Goal: Information Seeking & Learning: Compare options

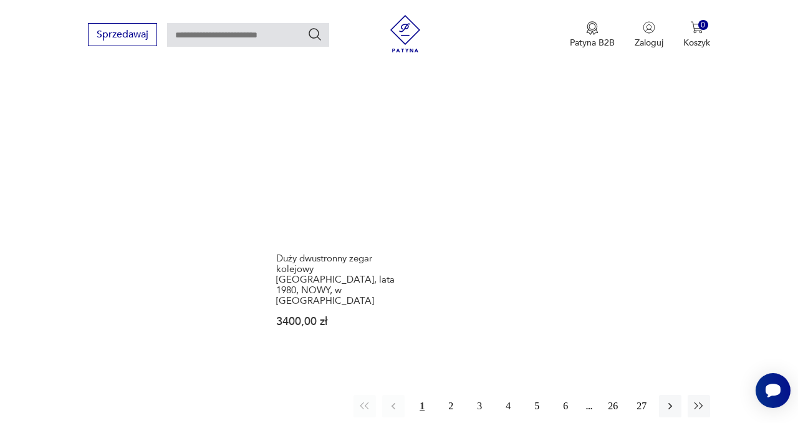
scroll to position [1703, 0]
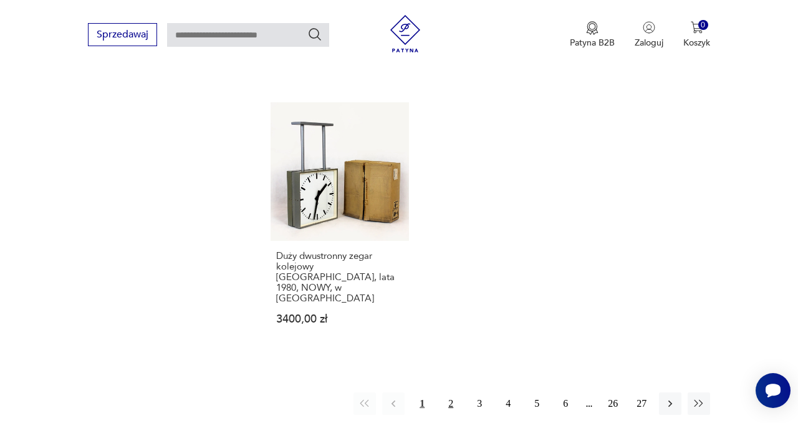
click at [454, 392] on button "2" at bounding box center [451, 403] width 22 height 22
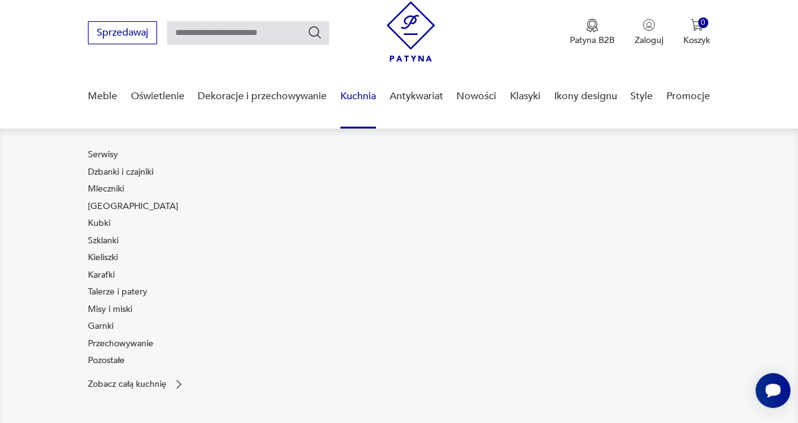
scroll to position [41, 0]
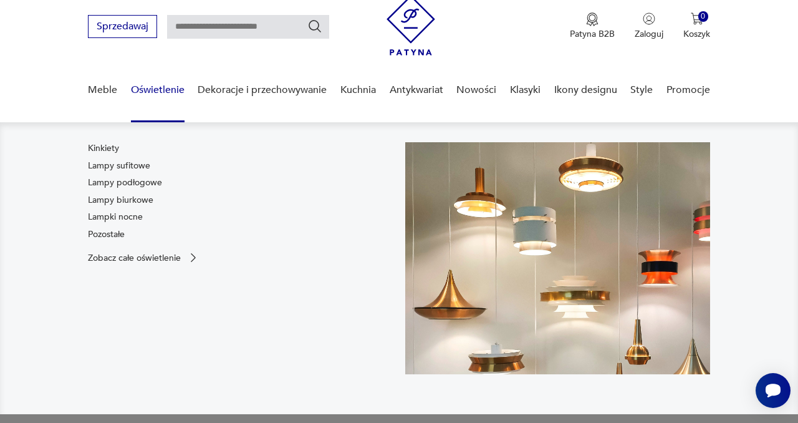
click at [167, 93] on link "Oświetlenie" at bounding box center [158, 90] width 54 height 48
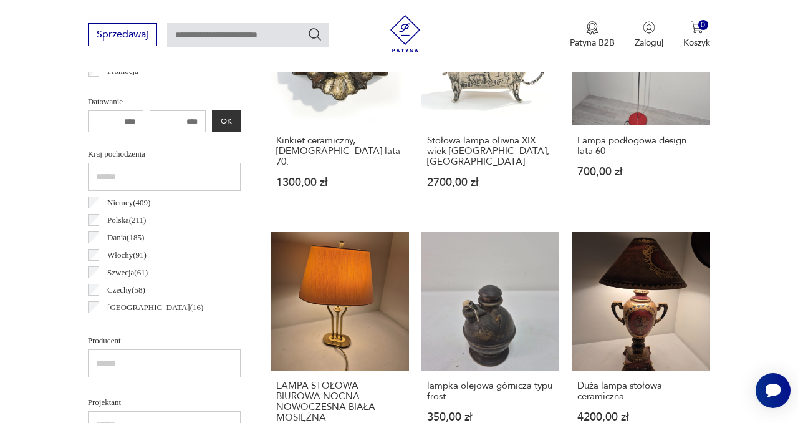
scroll to position [17, 0]
click at [130, 273] on p "Czechy ( 58 )" at bounding box center [126, 273] width 38 height 14
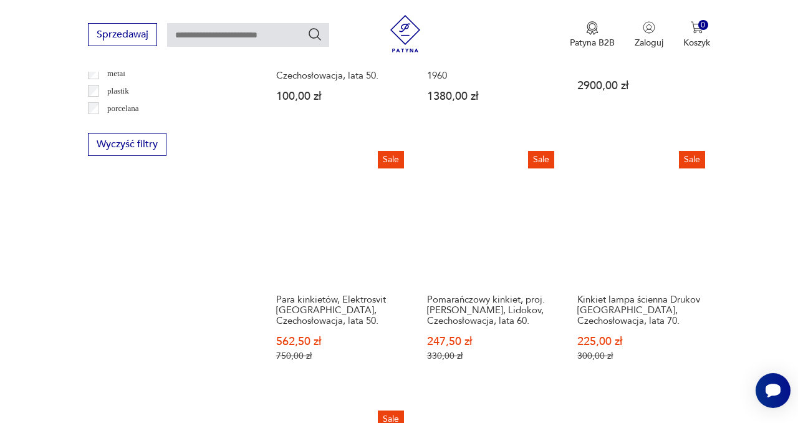
scroll to position [1439, 0]
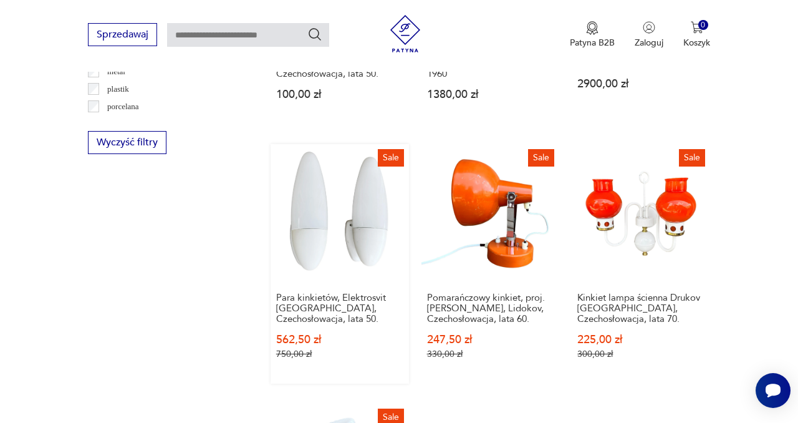
click at [368, 196] on link "Sale Para kinkietów, Elektrosvit [GEOGRAPHIC_DATA], [GEOGRAPHIC_DATA], lata 50.…" at bounding box center [340, 263] width 138 height 239
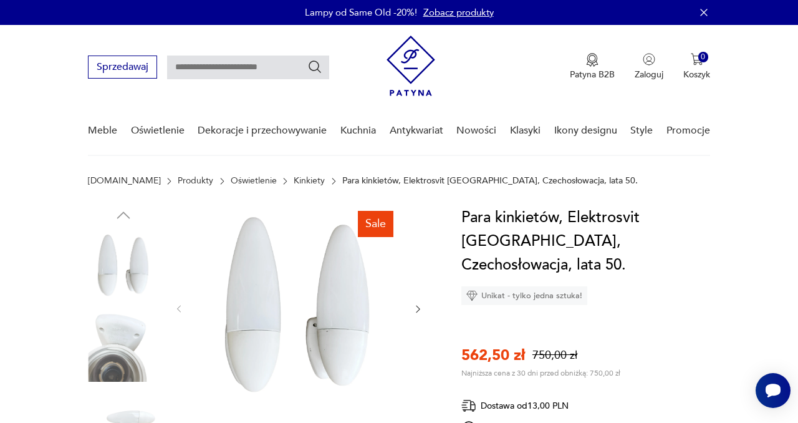
click at [261, 311] on img at bounding box center [298, 308] width 204 height 204
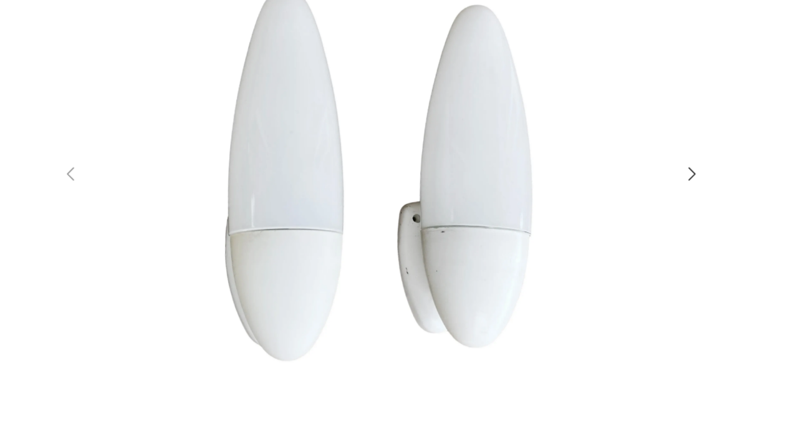
click at [640, 206] on icon "button" at bounding box center [641, 203] width 15 height 15
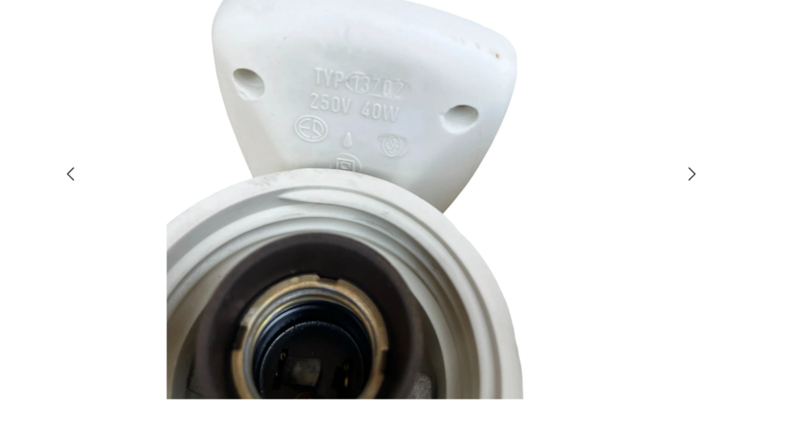
click at [640, 206] on icon "button" at bounding box center [641, 203] width 15 height 15
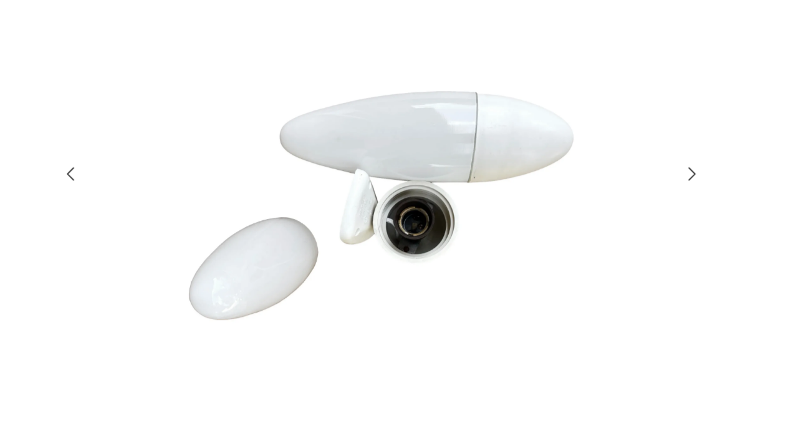
click at [640, 207] on icon "button" at bounding box center [642, 204] width 6 height 10
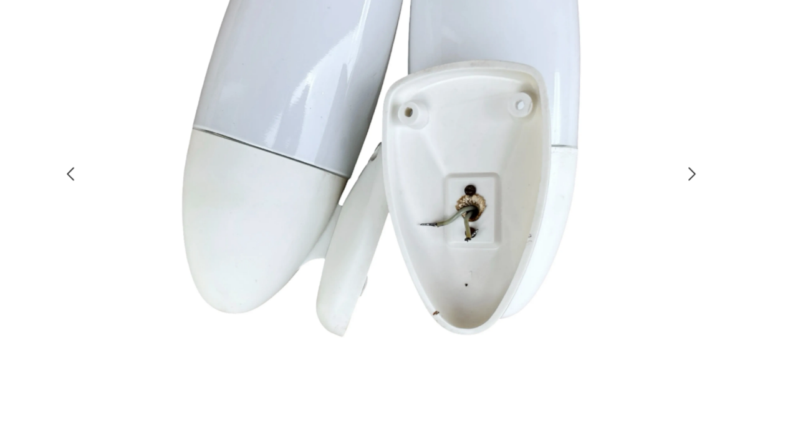
click at [640, 207] on icon "button" at bounding box center [642, 204] width 6 height 10
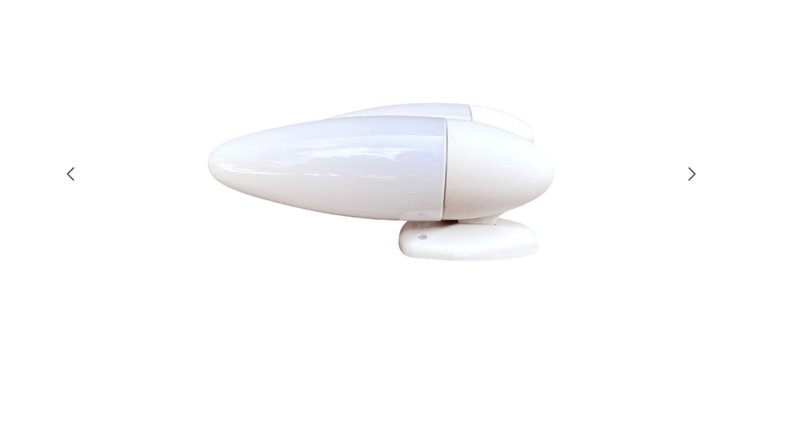
click at [640, 207] on icon "button" at bounding box center [642, 204] width 6 height 10
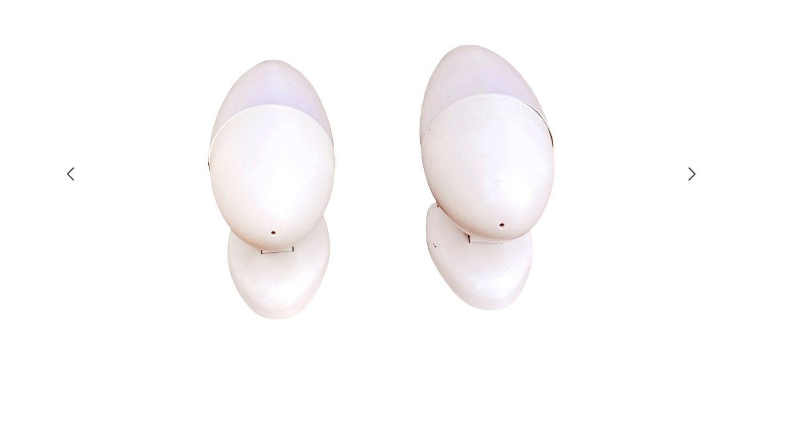
click at [639, 203] on icon "button" at bounding box center [641, 203] width 15 height 15
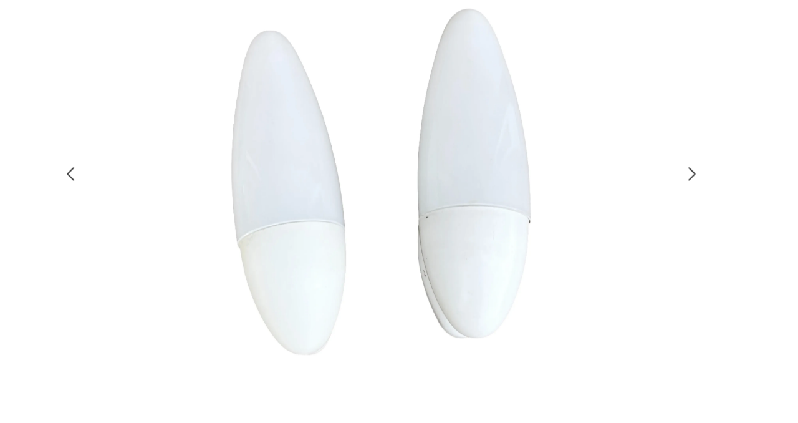
click at [639, 203] on icon "button" at bounding box center [641, 203] width 15 height 15
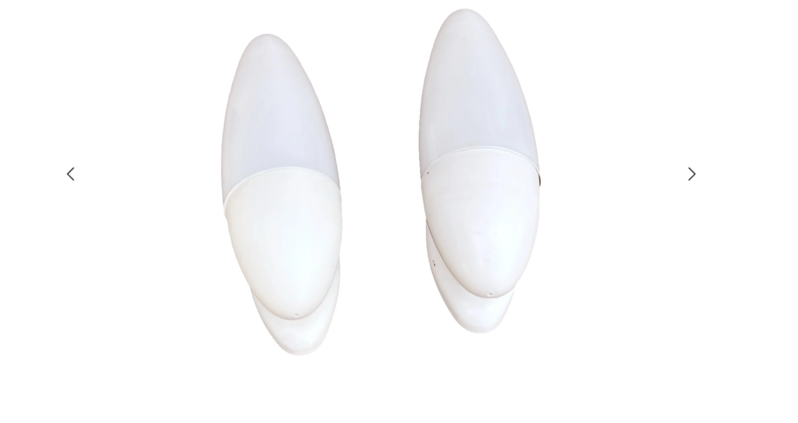
click at [639, 203] on icon "button" at bounding box center [641, 203] width 15 height 15
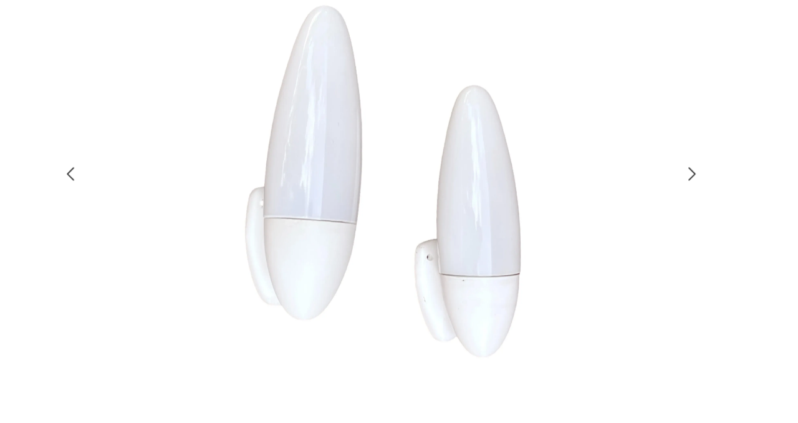
click at [639, 203] on icon "button" at bounding box center [641, 203] width 15 height 15
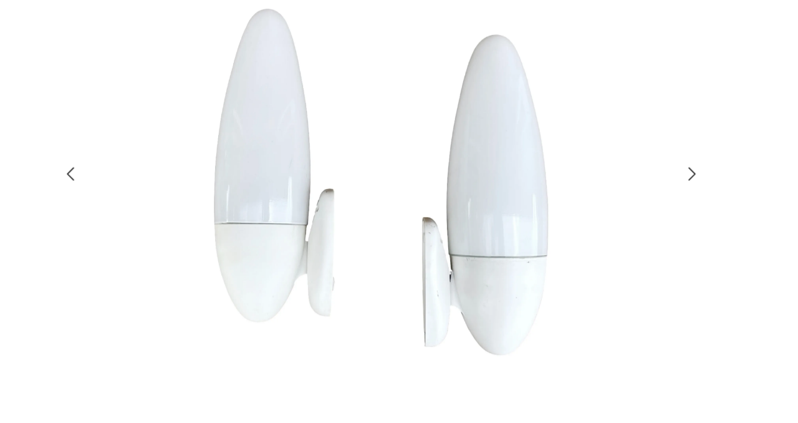
click at [639, 203] on icon "button" at bounding box center [641, 203] width 15 height 15
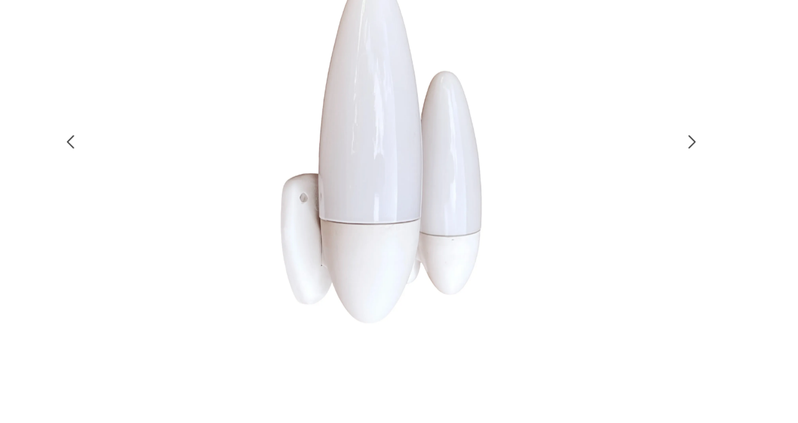
click at [637, 203] on icon "button" at bounding box center [641, 203] width 15 height 15
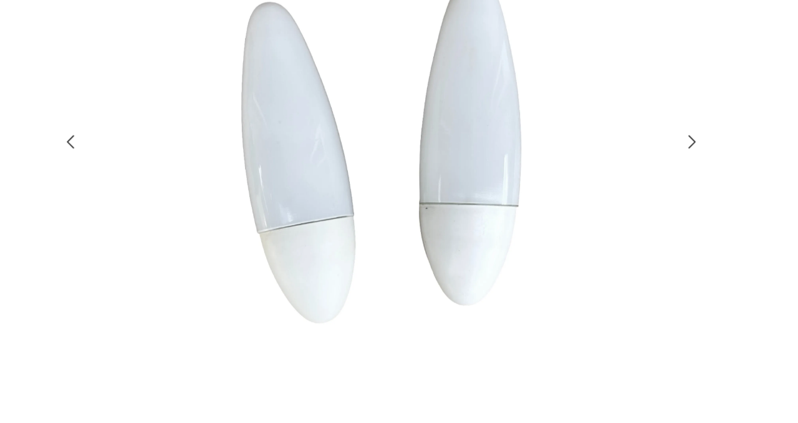
click at [637, 203] on icon "button" at bounding box center [641, 203] width 15 height 15
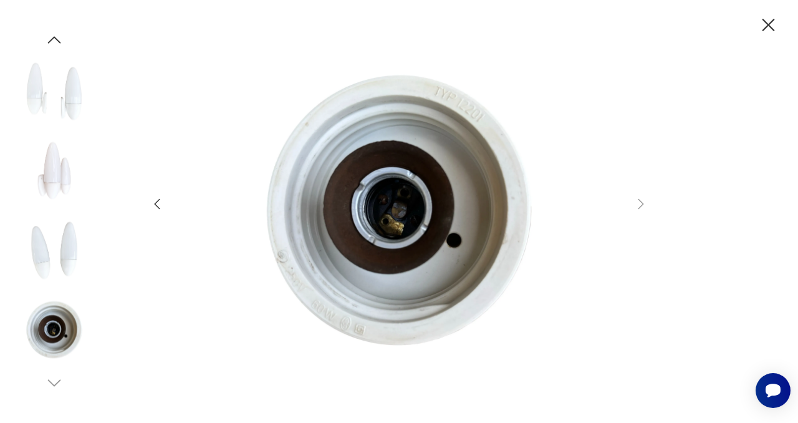
click at [768, 23] on icon "button" at bounding box center [769, 25] width 22 height 22
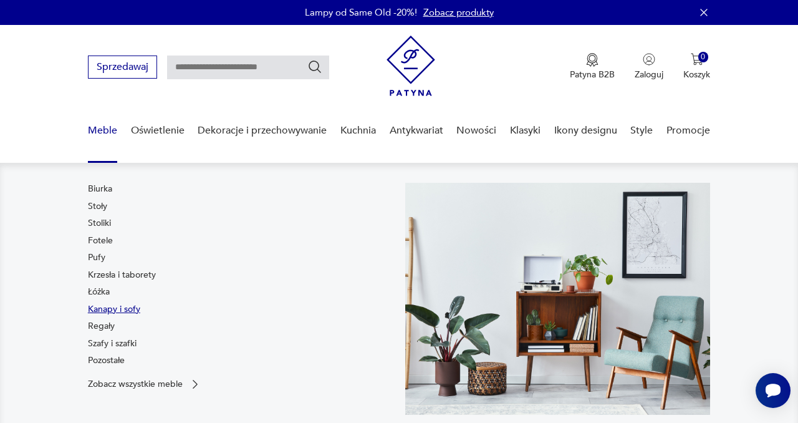
click at [103, 307] on link "Kanapy i sofy" at bounding box center [114, 309] width 52 height 12
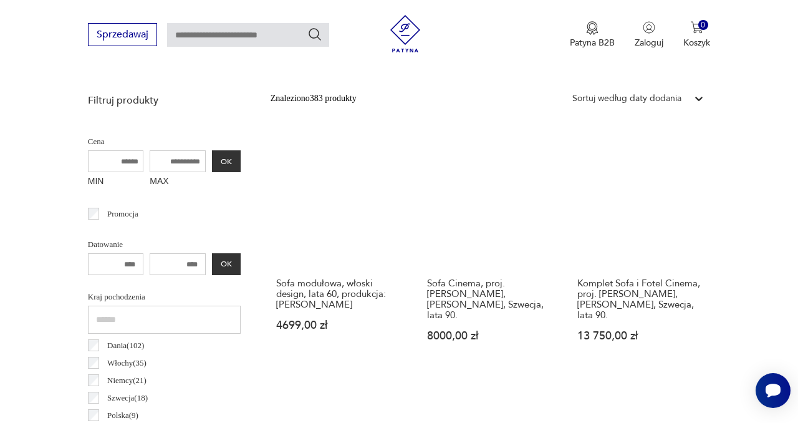
scroll to position [443, 0]
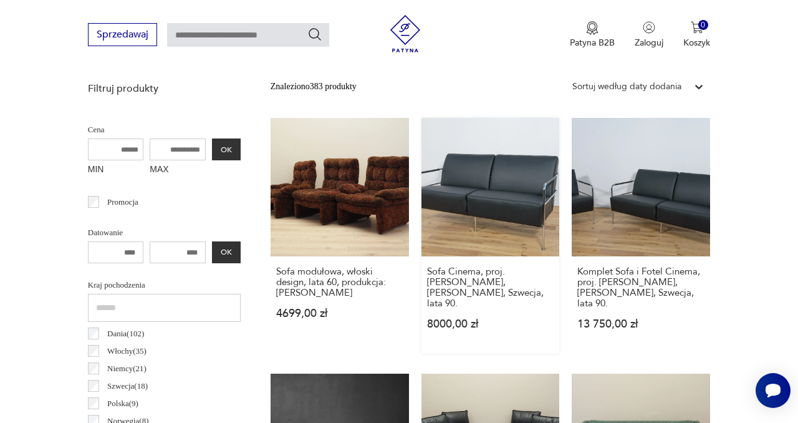
click at [495, 183] on link "Sofa Cinema, proj. [PERSON_NAME], [PERSON_NAME], Szwecja, lata 90. 8000,00 zł" at bounding box center [491, 236] width 138 height 236
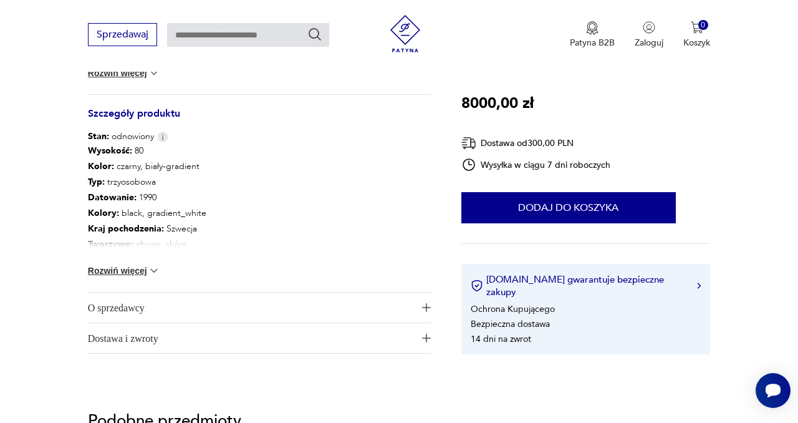
scroll to position [672, 0]
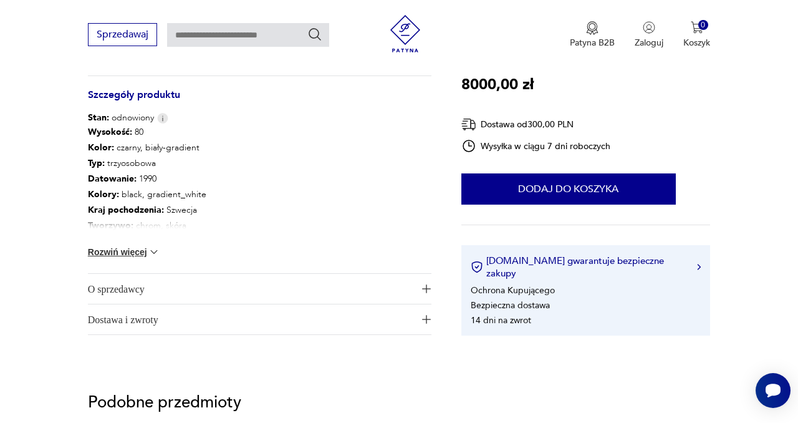
click at [157, 252] on img at bounding box center [154, 252] width 12 height 12
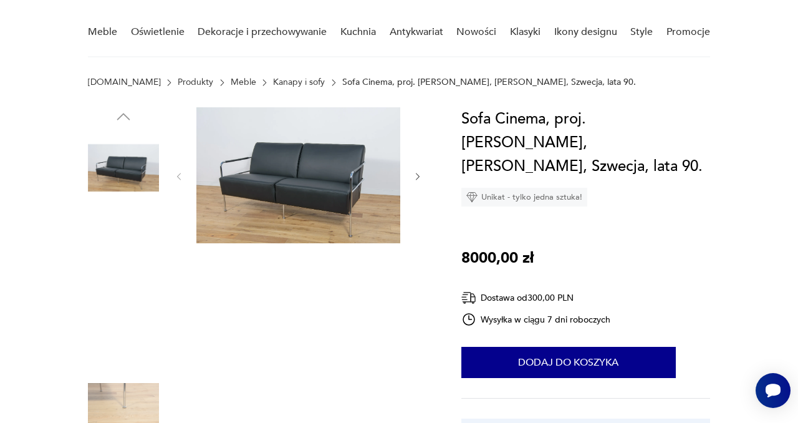
scroll to position [96, 0]
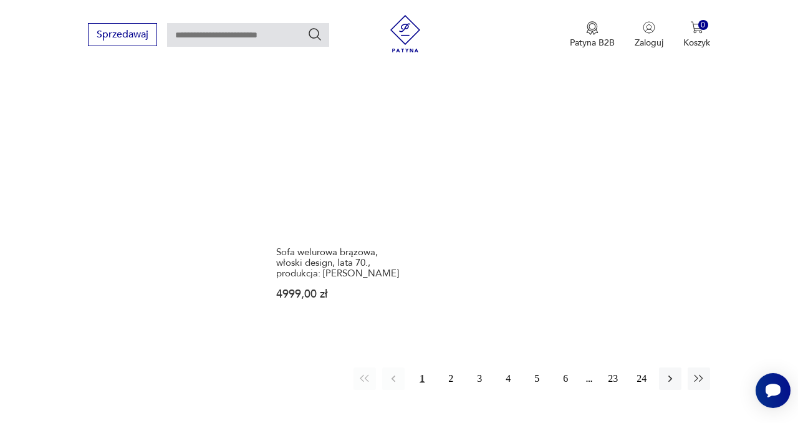
scroll to position [1761, 0]
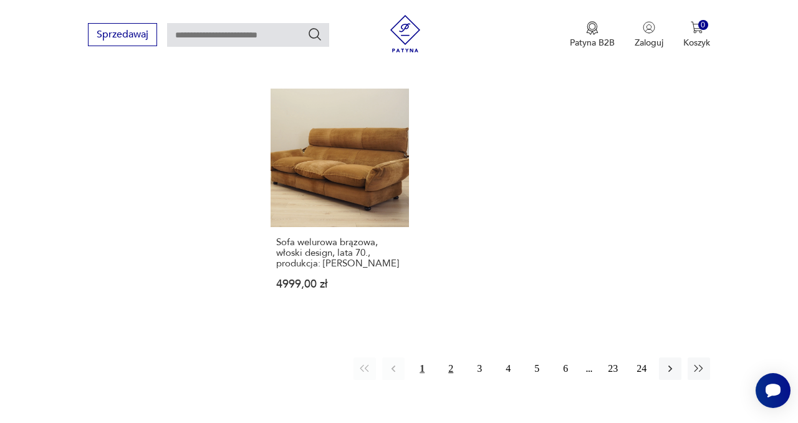
click at [453, 357] on button "2" at bounding box center [451, 368] width 22 height 22
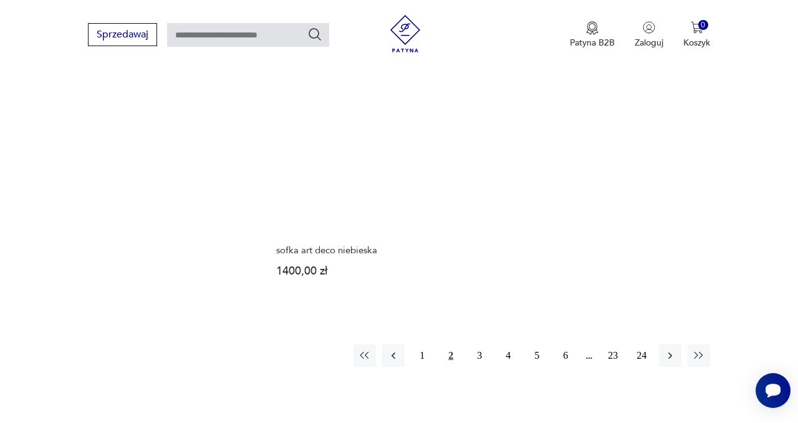
scroll to position [1690, 0]
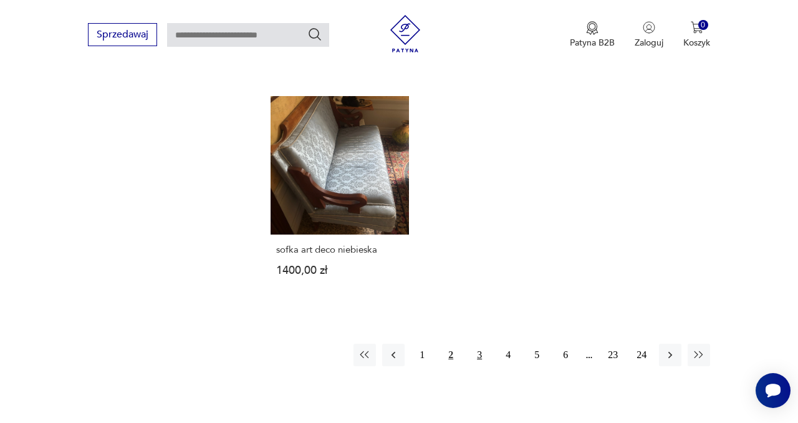
click at [477, 351] on button "3" at bounding box center [479, 355] width 22 height 22
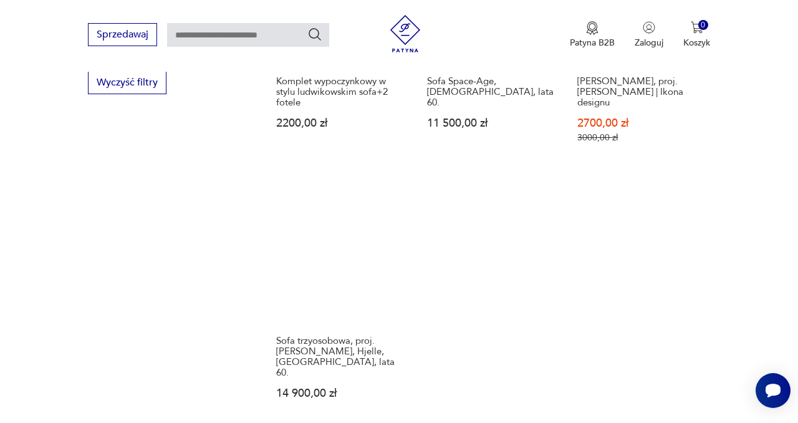
scroll to position [1693, 0]
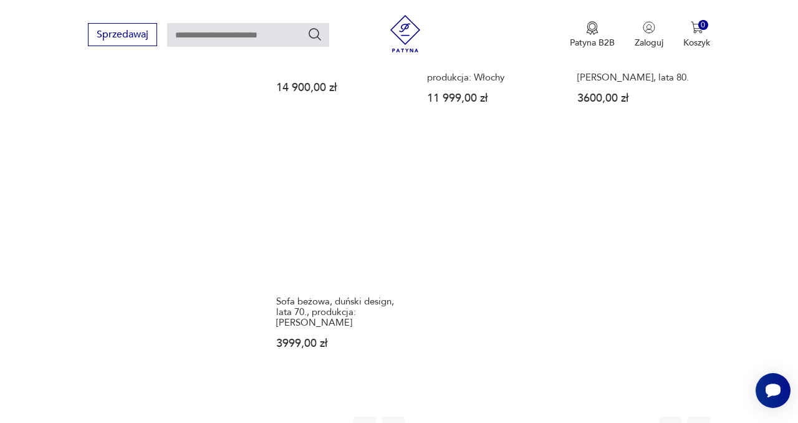
scroll to position [1692, 0]
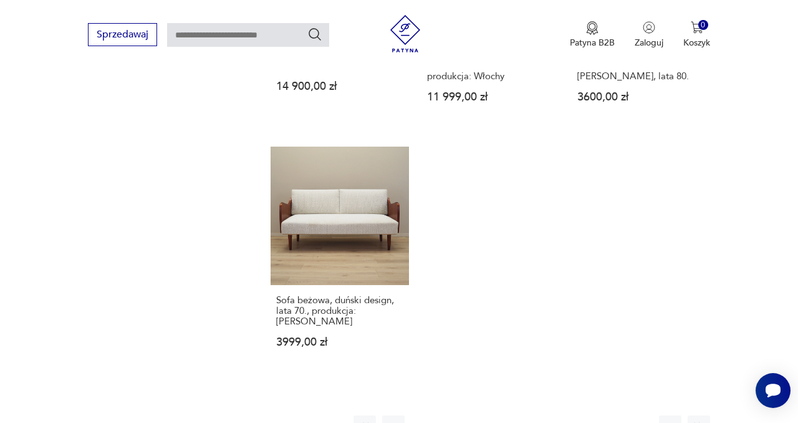
click at [535, 415] on button "5" at bounding box center [537, 426] width 22 height 22
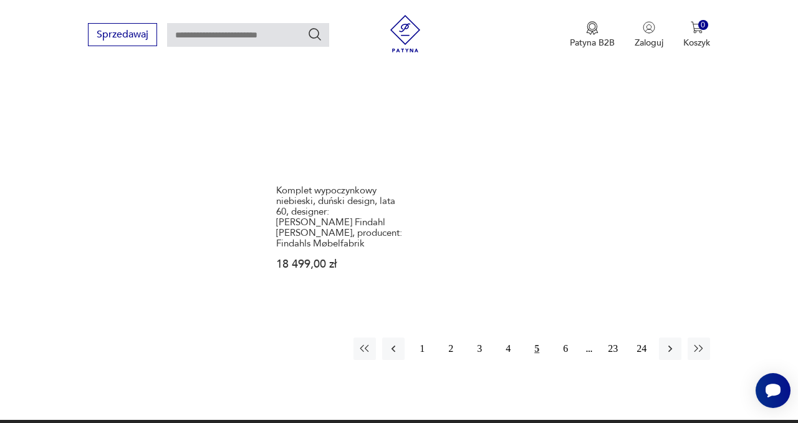
scroll to position [1788, 0]
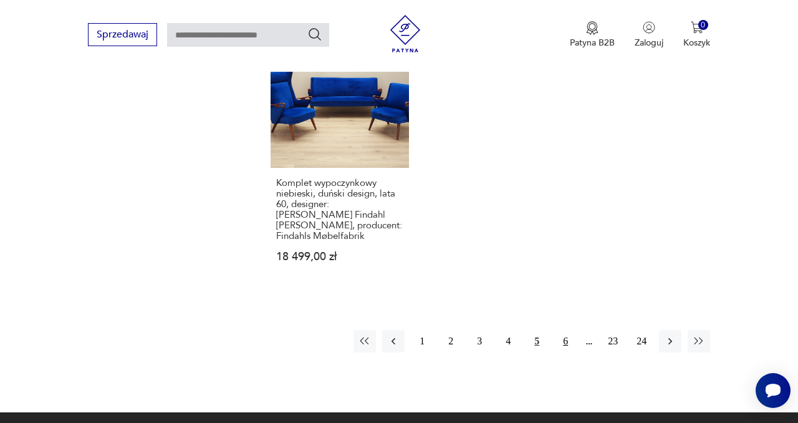
click at [566, 330] on button "6" at bounding box center [565, 341] width 22 height 22
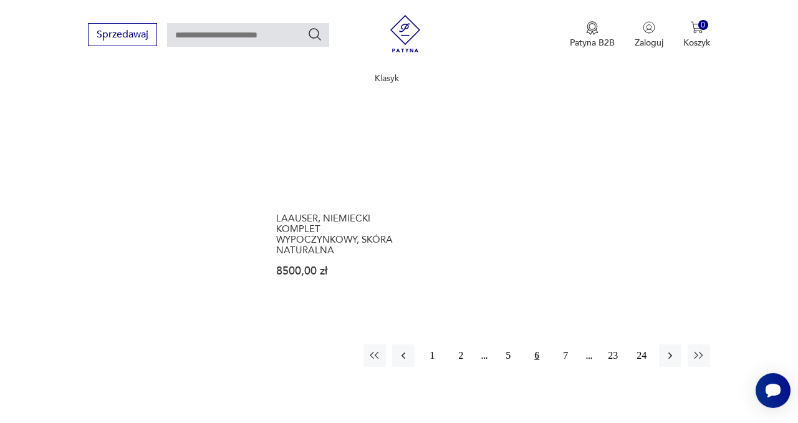
scroll to position [1776, 0]
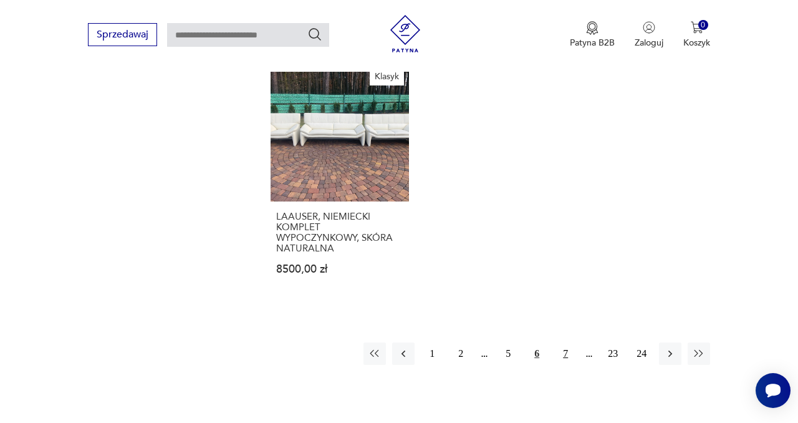
click at [566, 342] on button "7" at bounding box center [565, 353] width 22 height 22
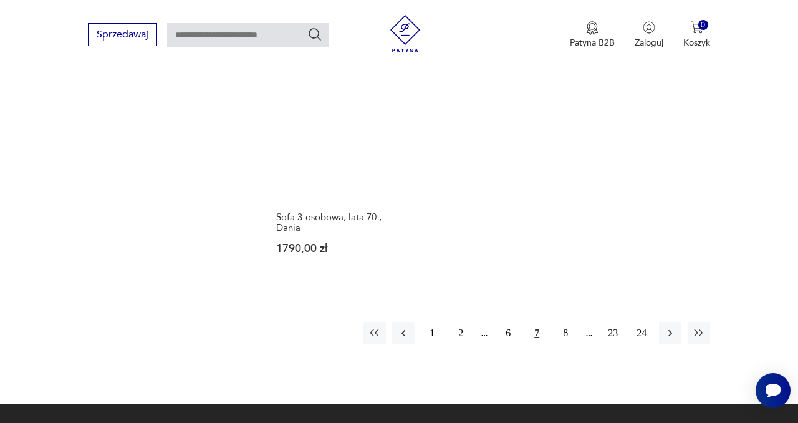
scroll to position [1763, 0]
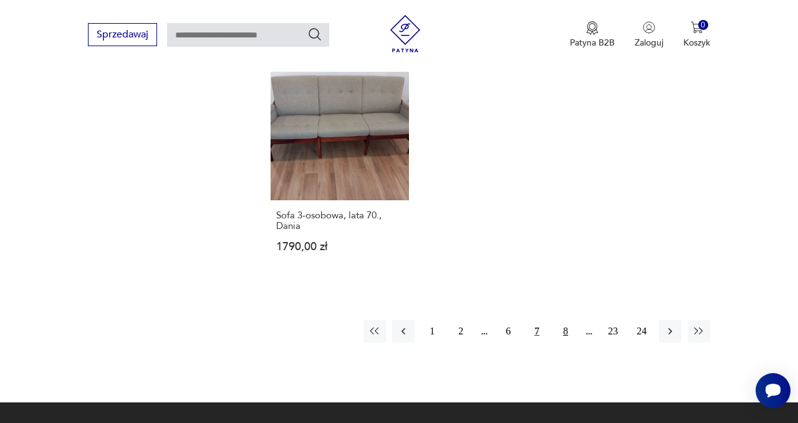
click at [566, 334] on button "8" at bounding box center [565, 331] width 22 height 22
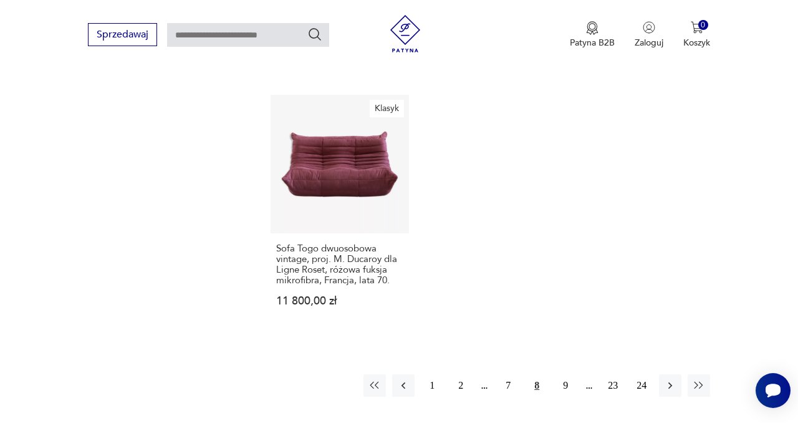
scroll to position [1799, 0]
click at [565, 372] on button "9" at bounding box center [565, 383] width 22 height 22
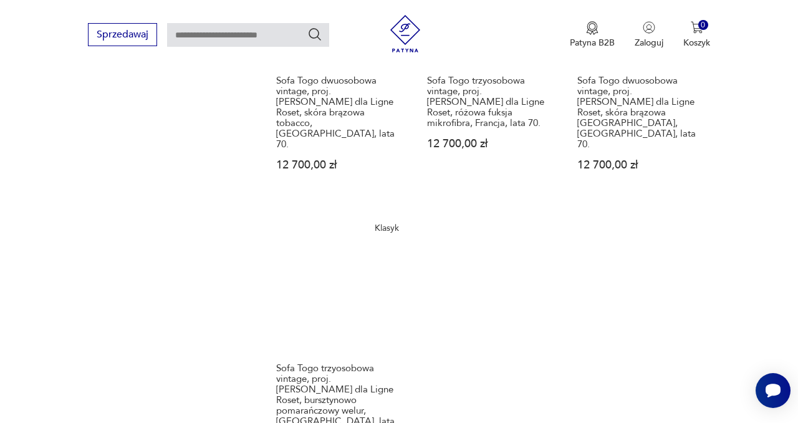
scroll to position [1788, 0]
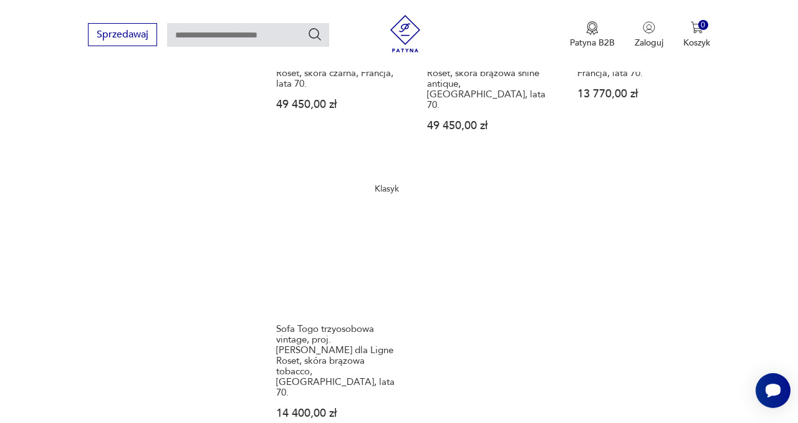
scroll to position [1838, 0]
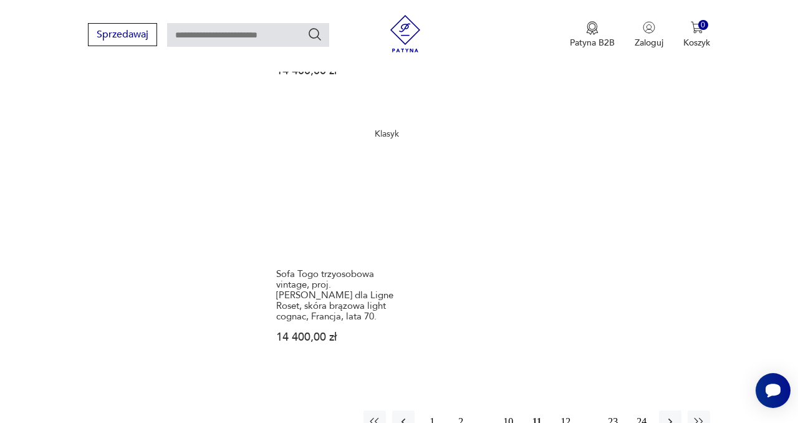
scroll to position [1879, 0]
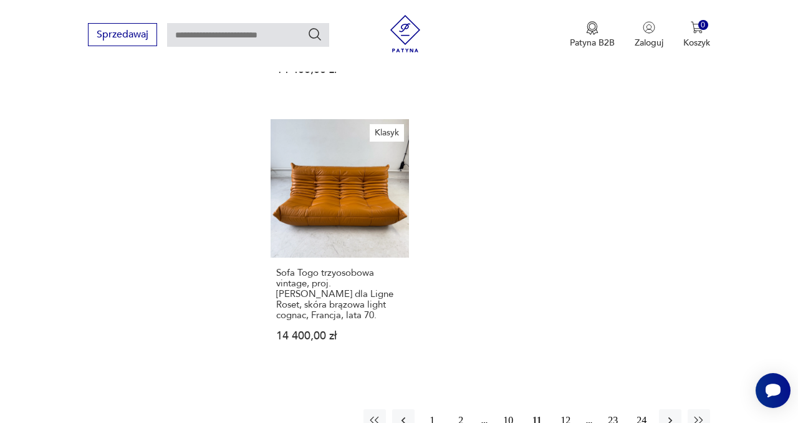
click at [564, 409] on button "12" at bounding box center [565, 420] width 22 height 22
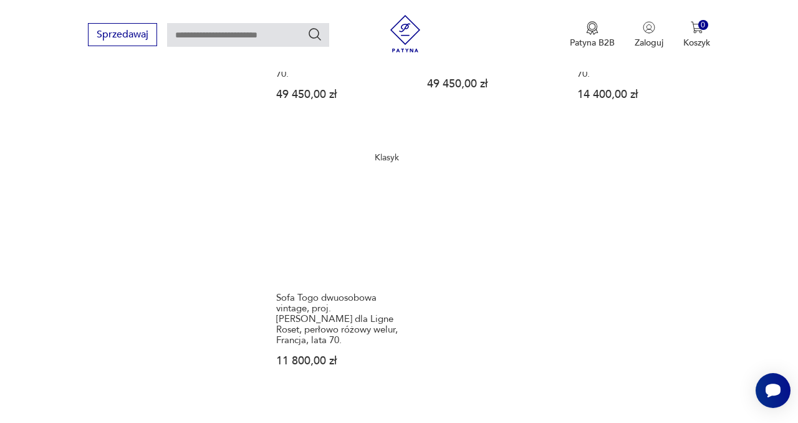
scroll to position [1856, 0]
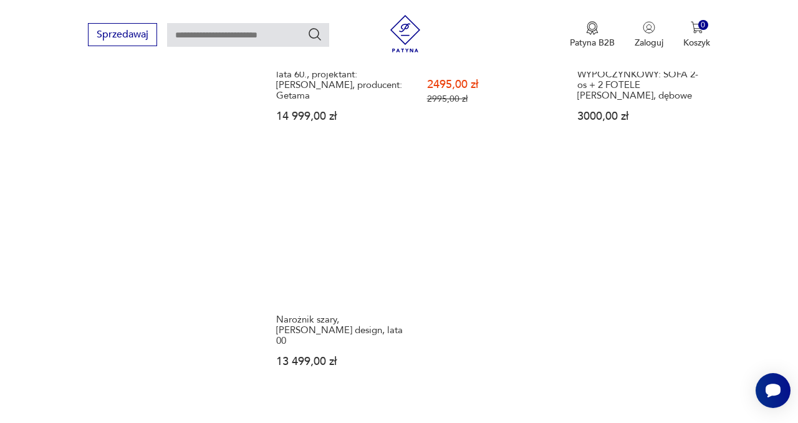
scroll to position [1784, 0]
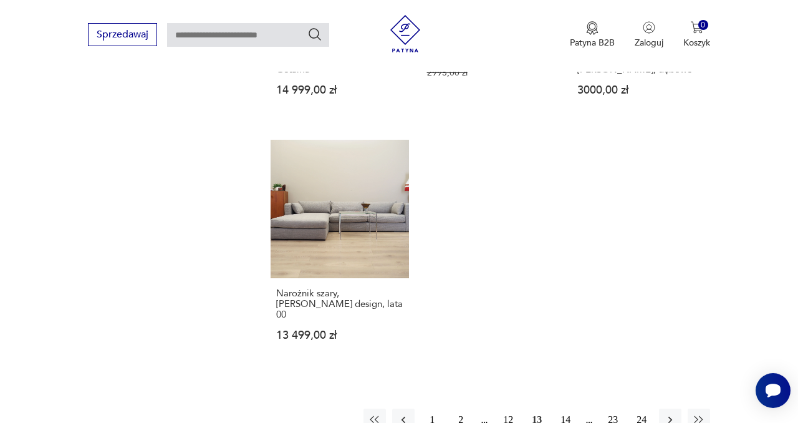
click at [569, 408] on button "14" at bounding box center [565, 419] width 22 height 22
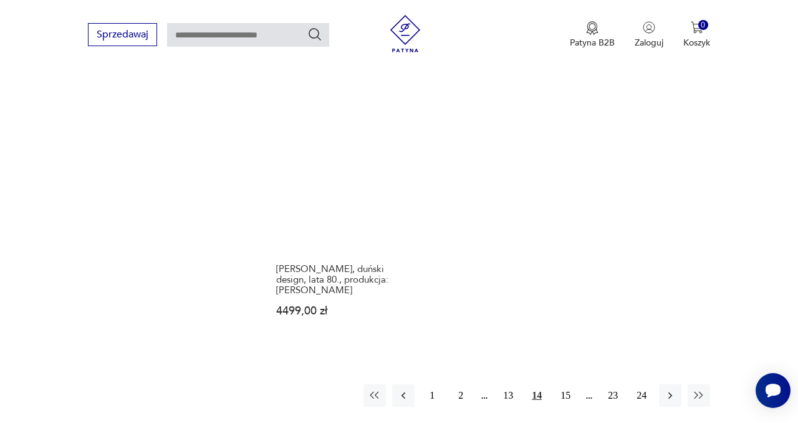
scroll to position [1702, 0]
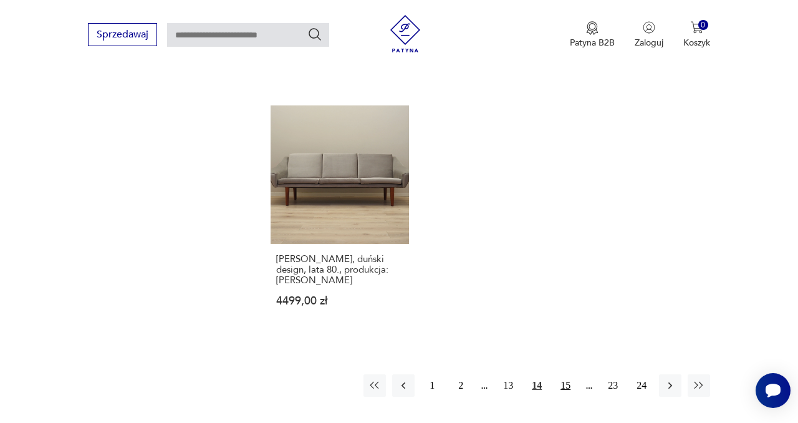
click at [567, 374] on button "15" at bounding box center [565, 385] width 22 height 22
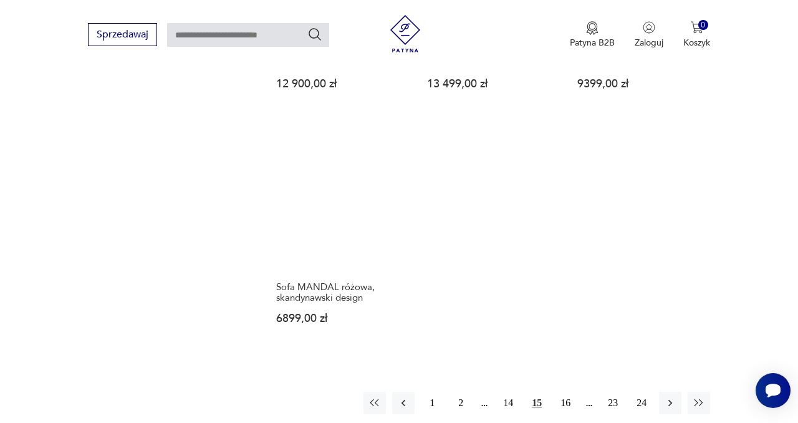
scroll to position [1711, 0]
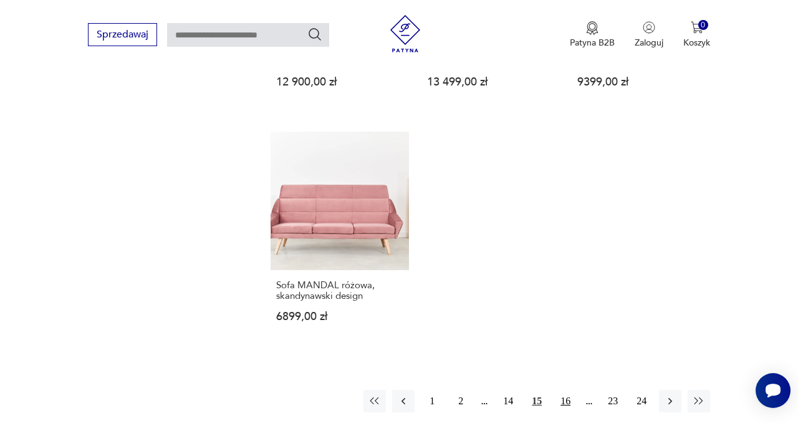
click at [566, 390] on button "16" at bounding box center [565, 401] width 22 height 22
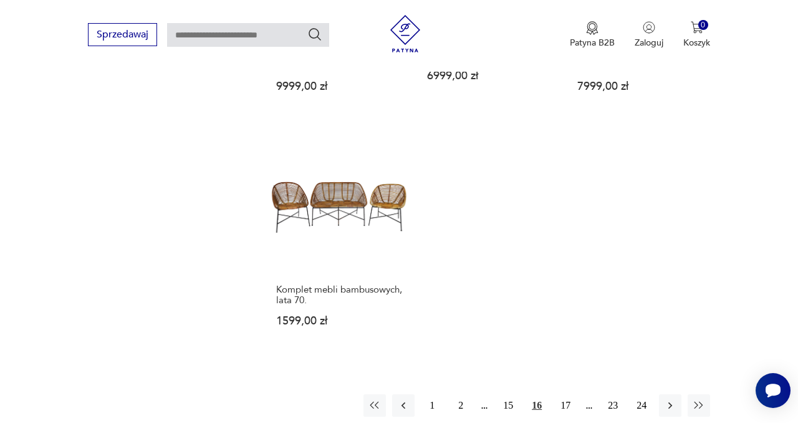
scroll to position [1680, 0]
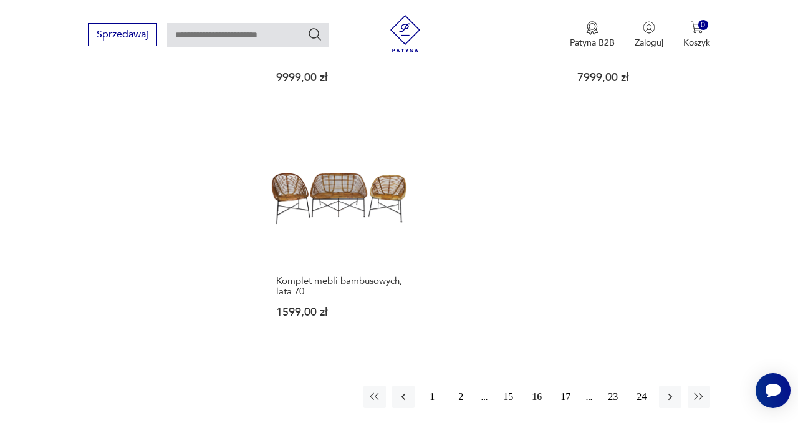
click at [566, 385] on button "17" at bounding box center [565, 396] width 22 height 22
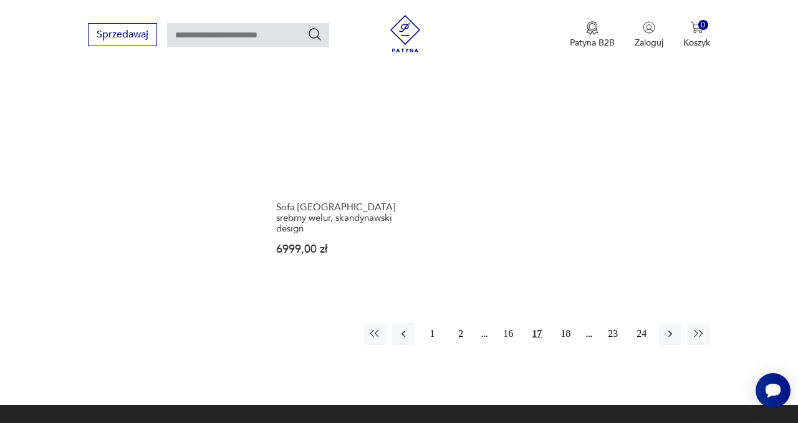
scroll to position [1733, 0]
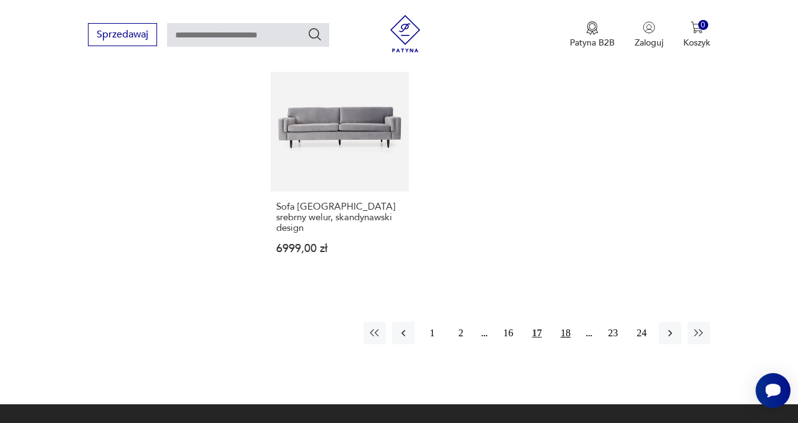
click at [567, 322] on button "18" at bounding box center [565, 333] width 22 height 22
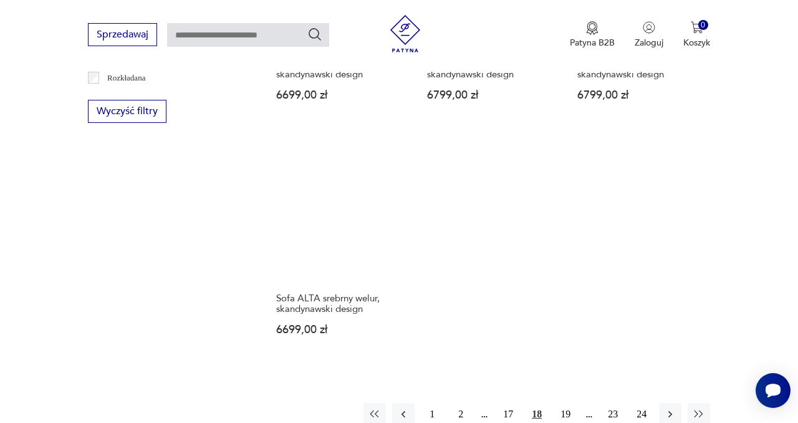
scroll to position [1622, 0]
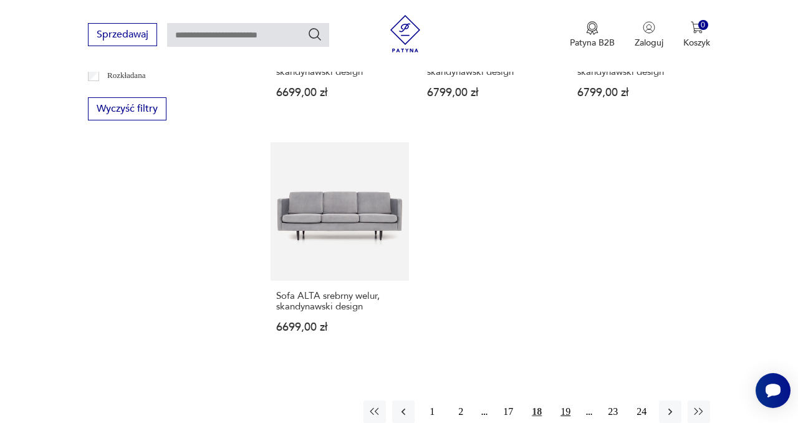
click at [567, 400] on button "19" at bounding box center [565, 411] width 22 height 22
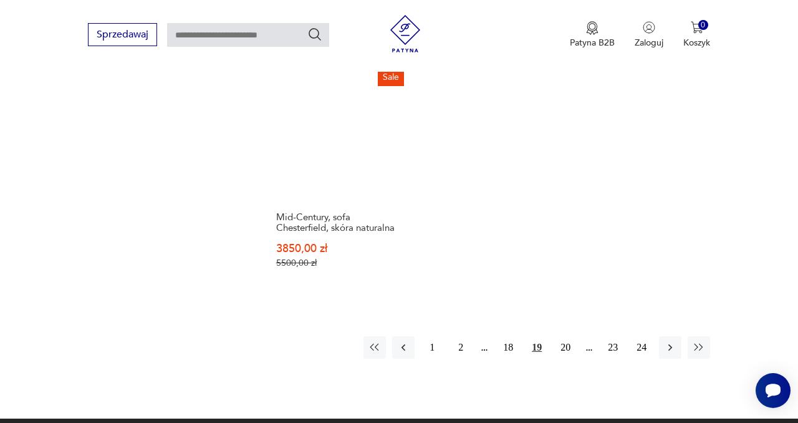
scroll to position [1770, 0]
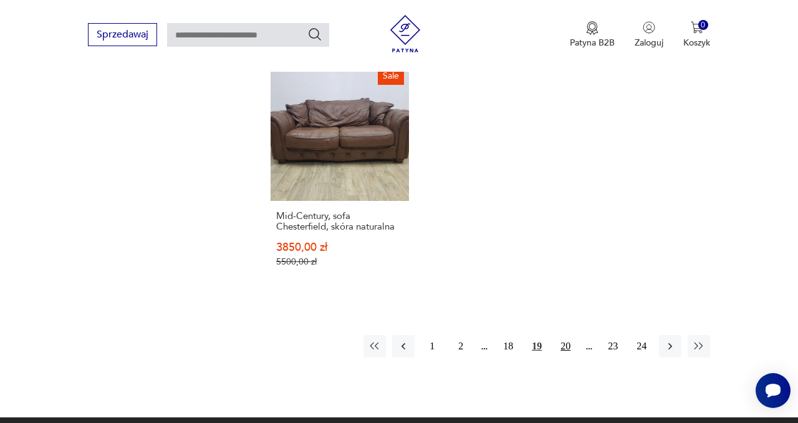
click at [569, 335] on button "20" at bounding box center [565, 346] width 22 height 22
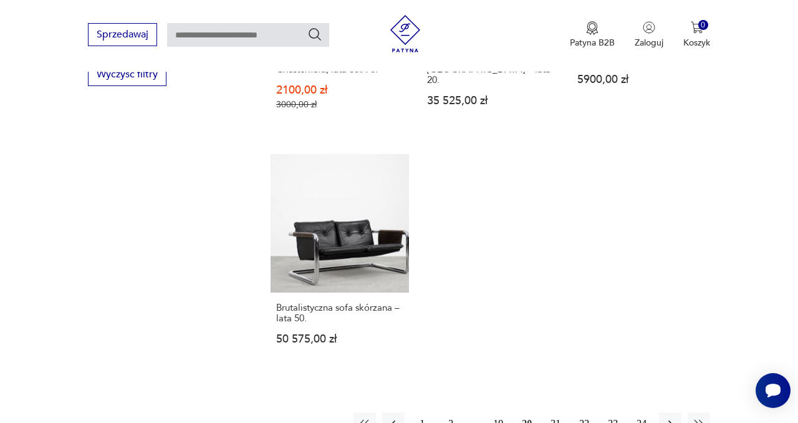
scroll to position [1659, 0]
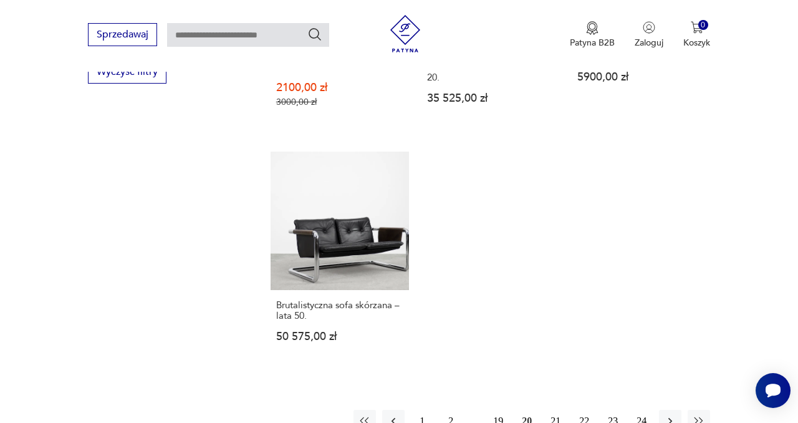
click at [556, 410] on button "21" at bounding box center [555, 421] width 22 height 22
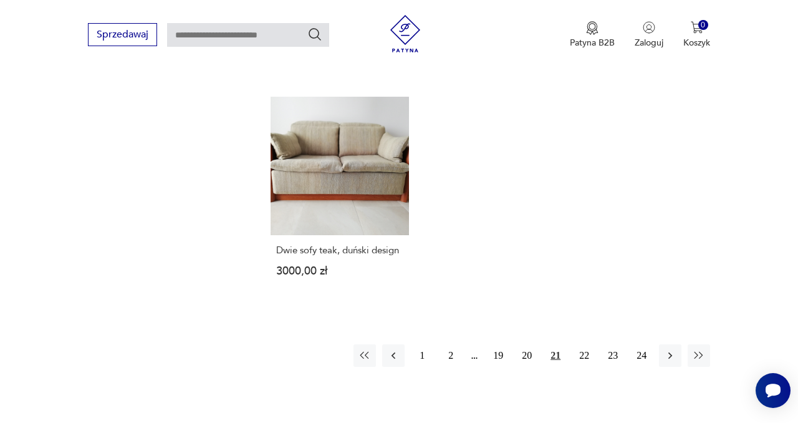
scroll to position [1813, 0]
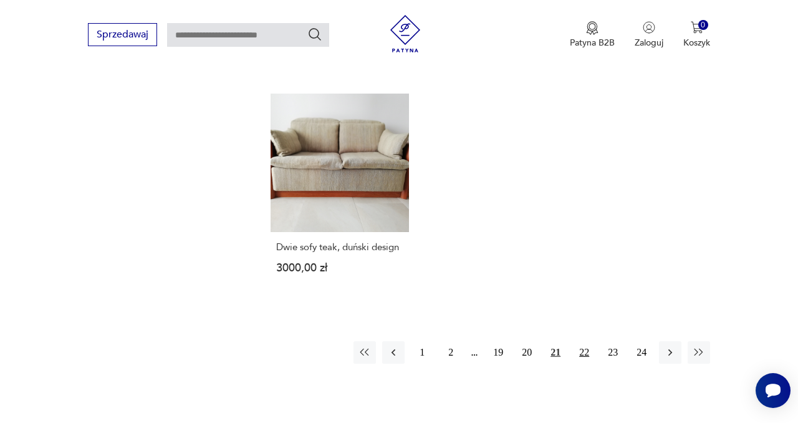
click at [584, 341] on button "22" at bounding box center [584, 352] width 22 height 22
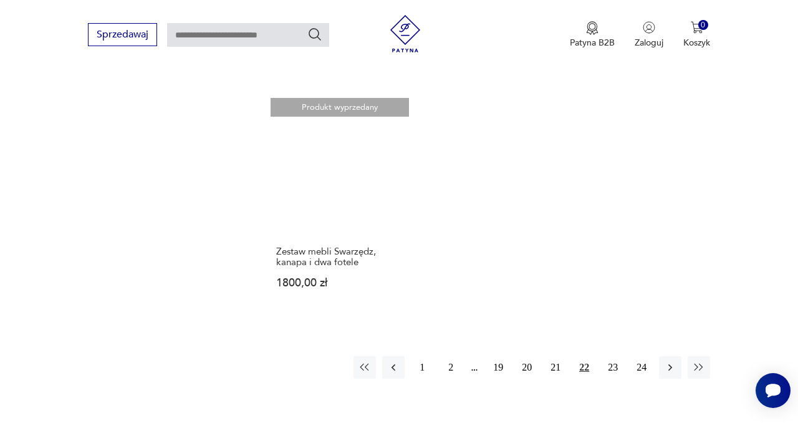
scroll to position [1704, 0]
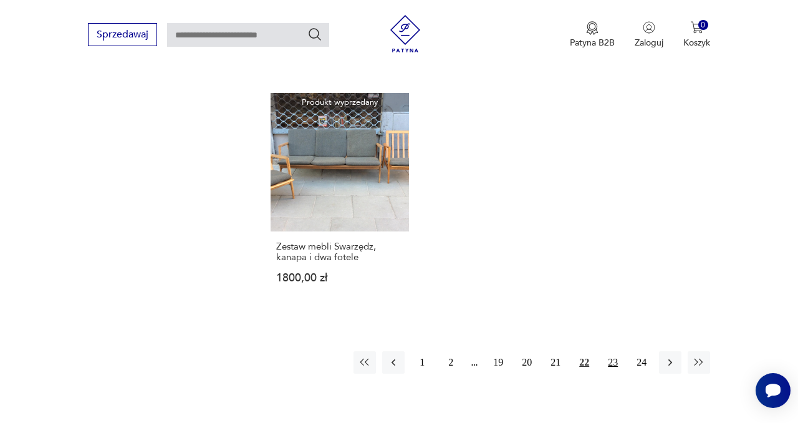
click at [613, 351] on button "23" at bounding box center [613, 362] width 22 height 22
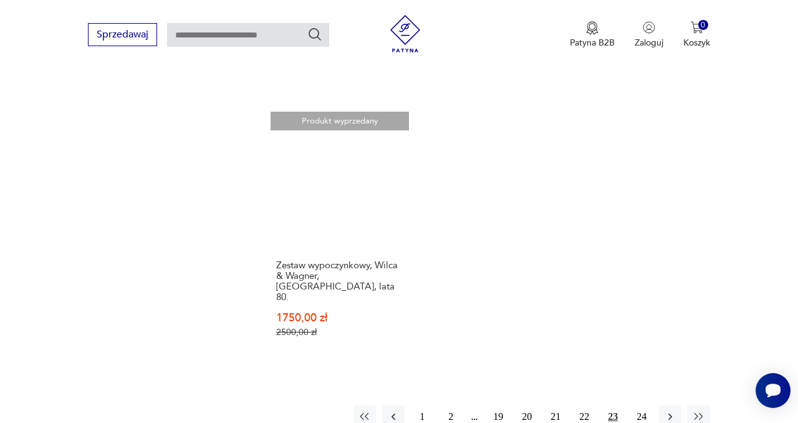
scroll to position [1675, 0]
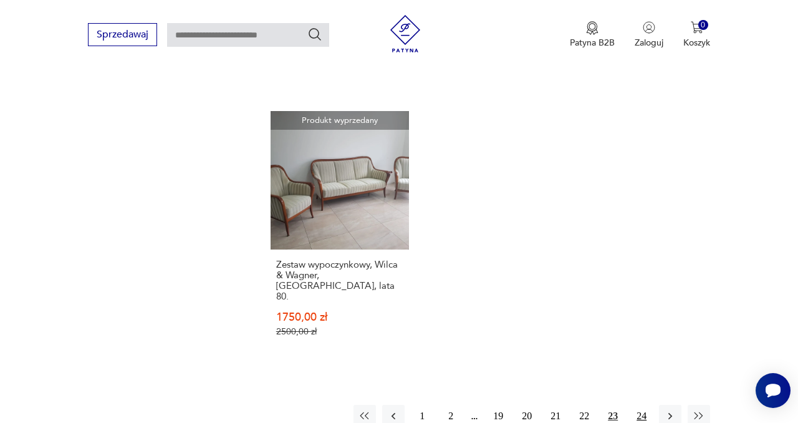
click at [642, 405] on button "24" at bounding box center [641, 416] width 22 height 22
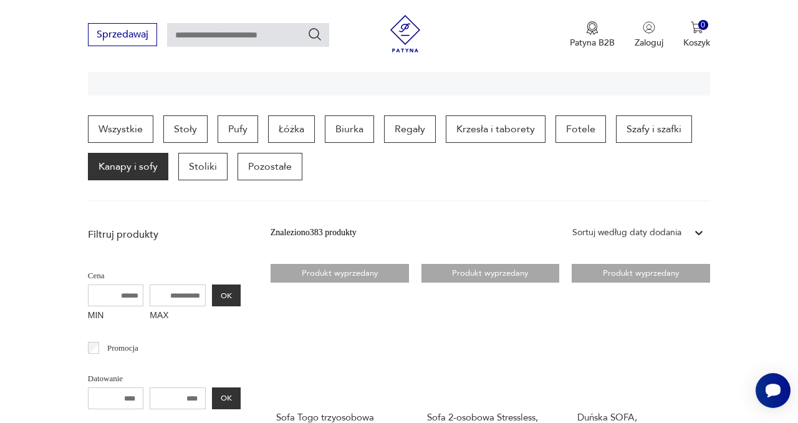
scroll to position [266, 0]
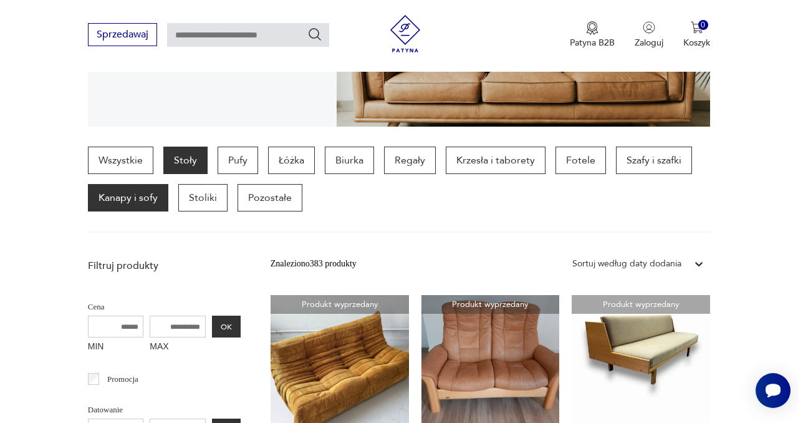
click at [189, 157] on p "Stoły" at bounding box center [185, 160] width 44 height 27
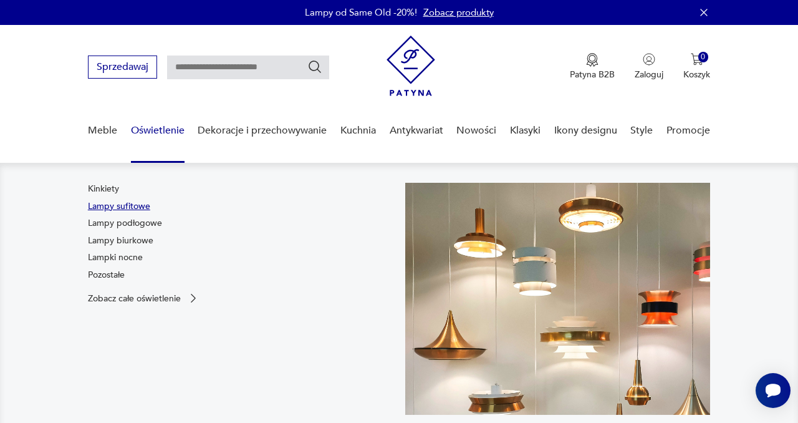
click at [142, 201] on link "Lampy sufitowe" at bounding box center [119, 206] width 62 height 12
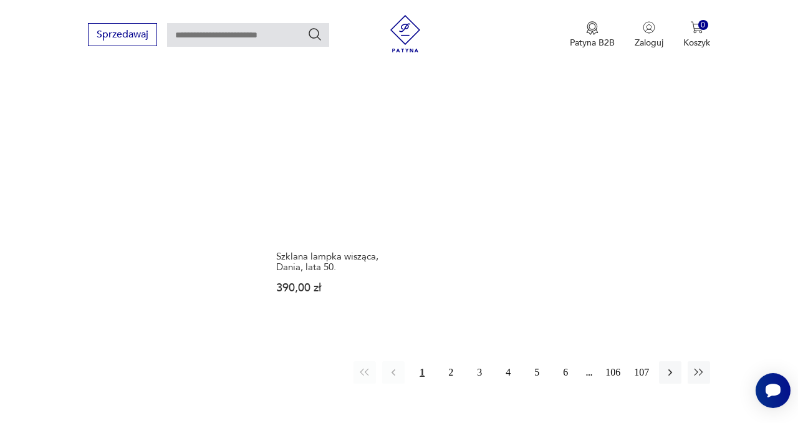
scroll to position [1747, 0]
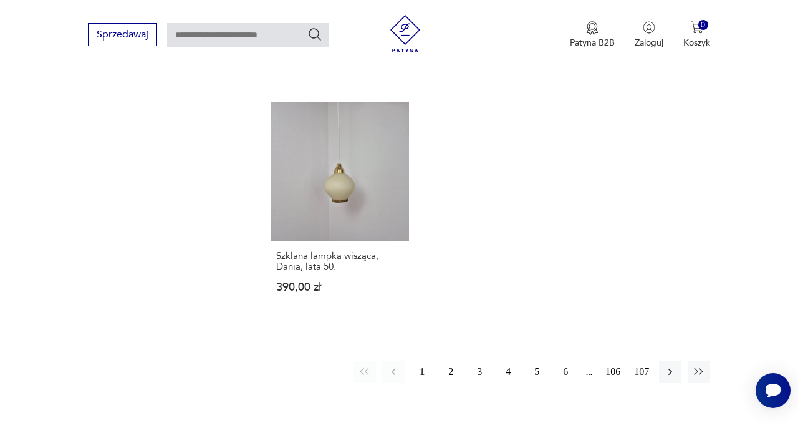
click at [451, 360] on button "2" at bounding box center [451, 371] width 22 height 22
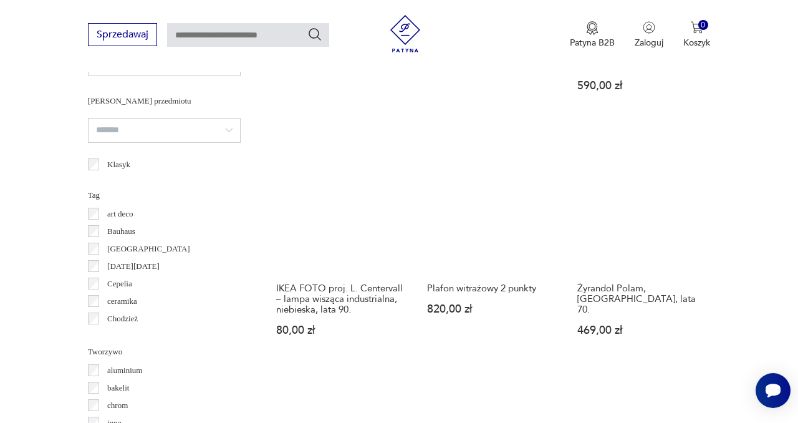
scroll to position [945, 0]
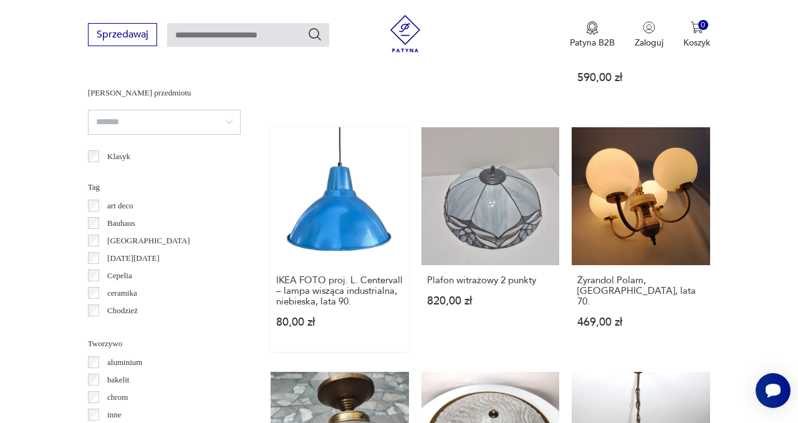
click at [355, 211] on link "IKEA FOTO proj. L. Centervall – lampa wisząca industrialna, niebieska, lata 90.…" at bounding box center [340, 239] width 138 height 225
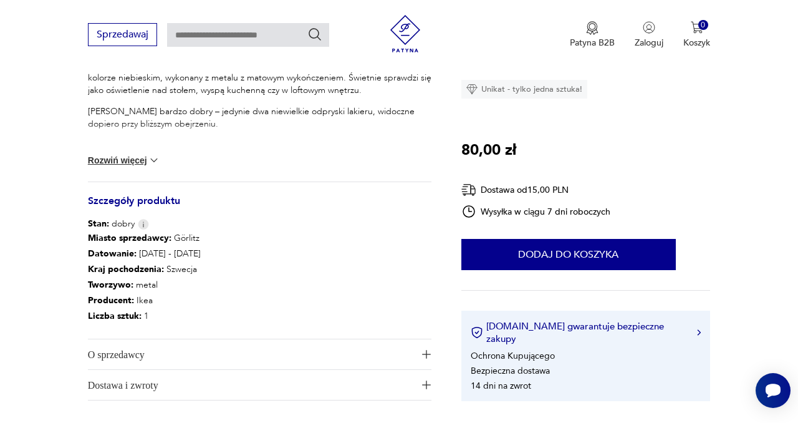
scroll to position [576, 0]
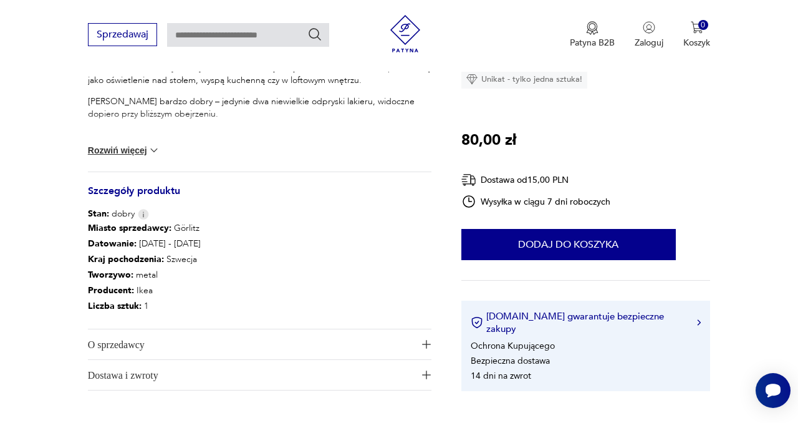
click at [425, 346] on img "button" at bounding box center [426, 344] width 9 height 9
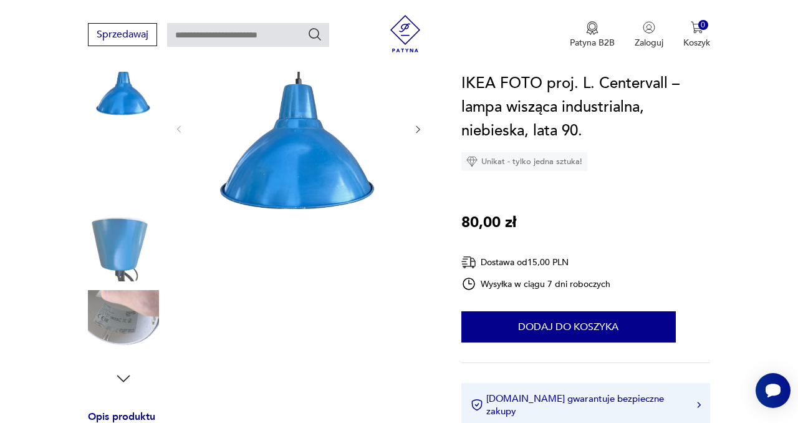
scroll to position [174, 0]
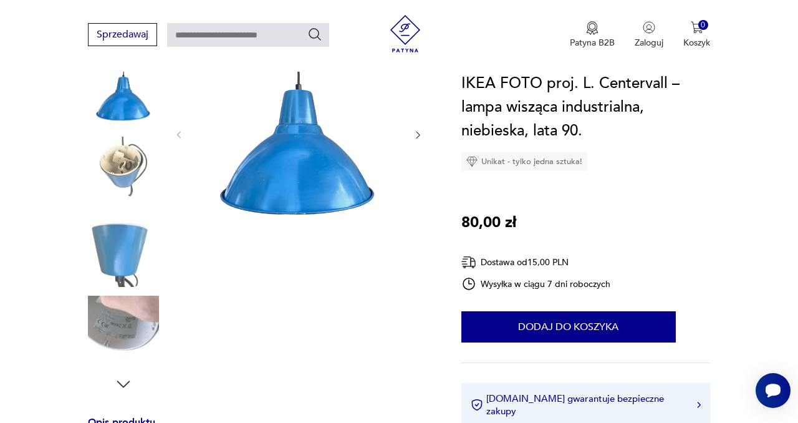
click at [417, 134] on icon "button" at bounding box center [418, 135] width 10 height 10
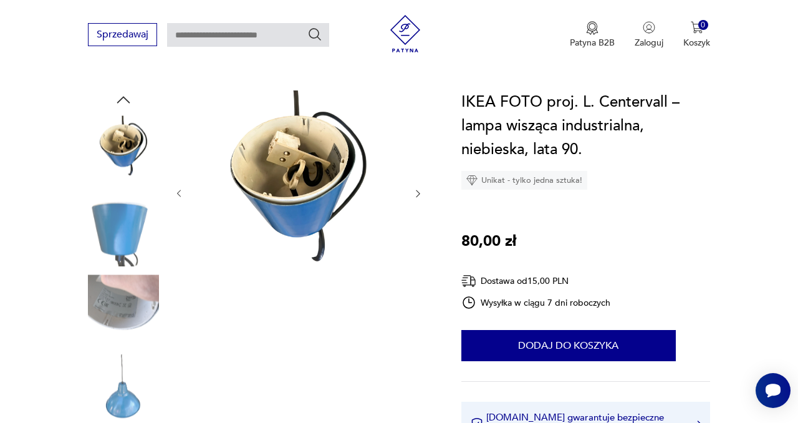
scroll to position [112, 0]
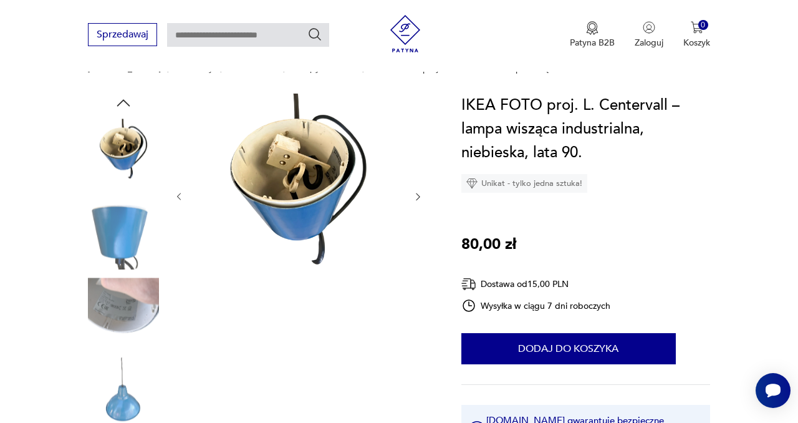
click at [420, 195] on icon "button" at bounding box center [418, 196] width 10 height 10
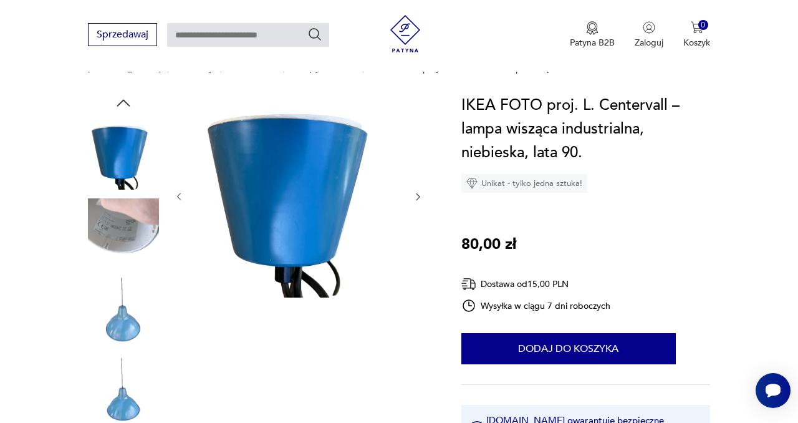
click at [420, 195] on icon "button" at bounding box center [418, 196] width 10 height 10
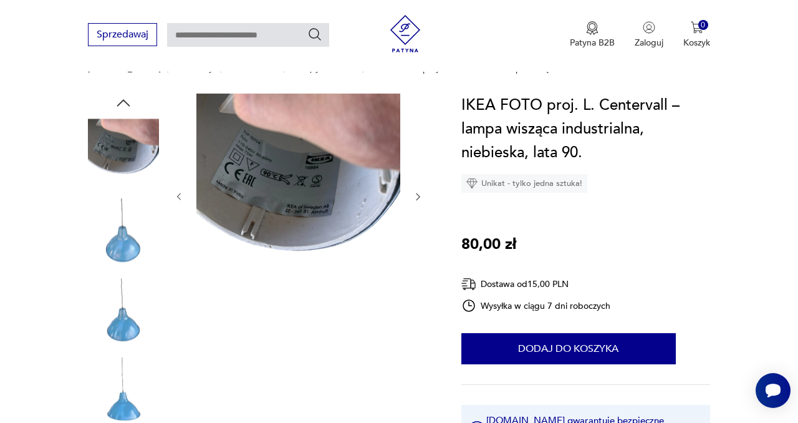
click at [420, 195] on icon "button" at bounding box center [418, 196] width 10 height 10
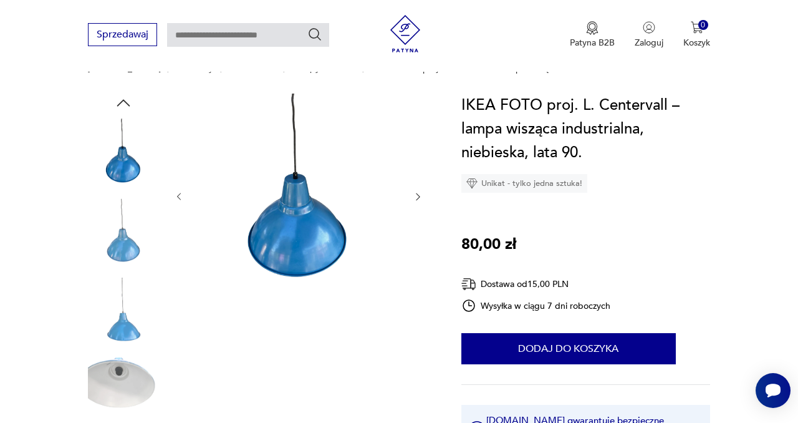
click at [420, 195] on icon "button" at bounding box center [418, 196] width 10 height 10
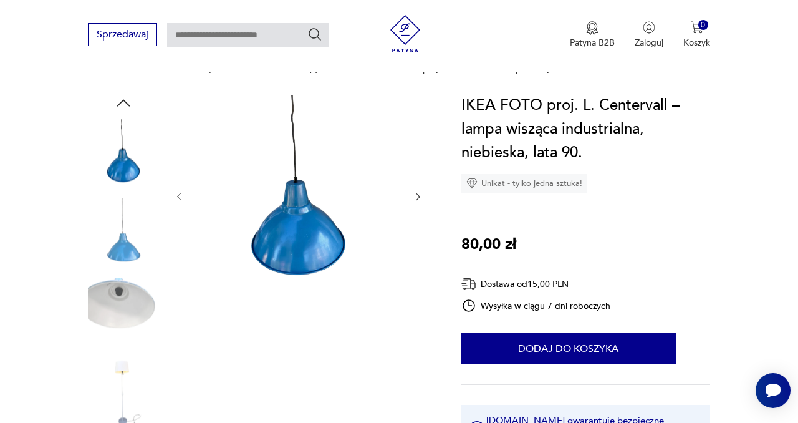
click at [420, 195] on icon "button" at bounding box center [418, 196] width 10 height 10
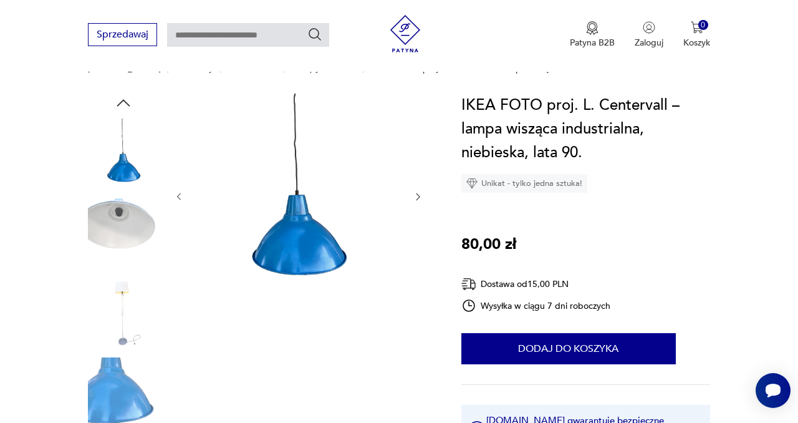
click at [420, 195] on icon "button" at bounding box center [418, 196] width 10 height 10
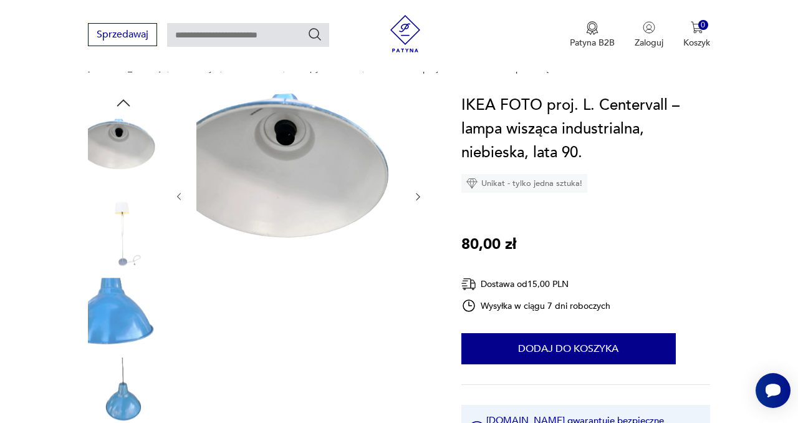
click at [420, 195] on icon "button" at bounding box center [418, 196] width 10 height 10
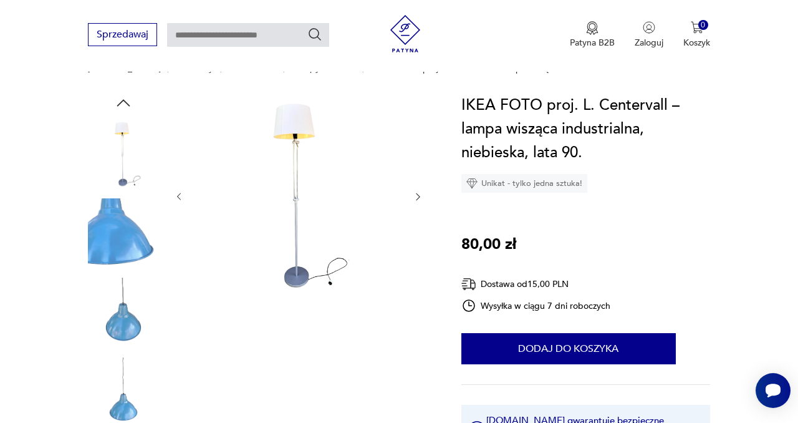
click at [422, 200] on icon "button" at bounding box center [418, 196] width 10 height 10
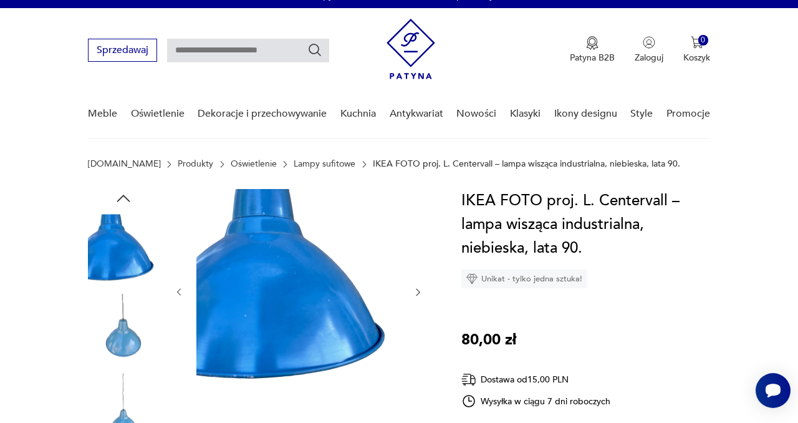
scroll to position [0, 0]
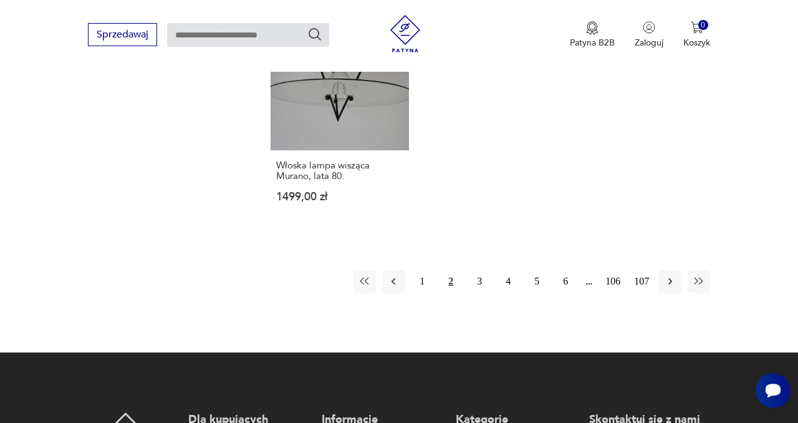
scroll to position [1830, 0]
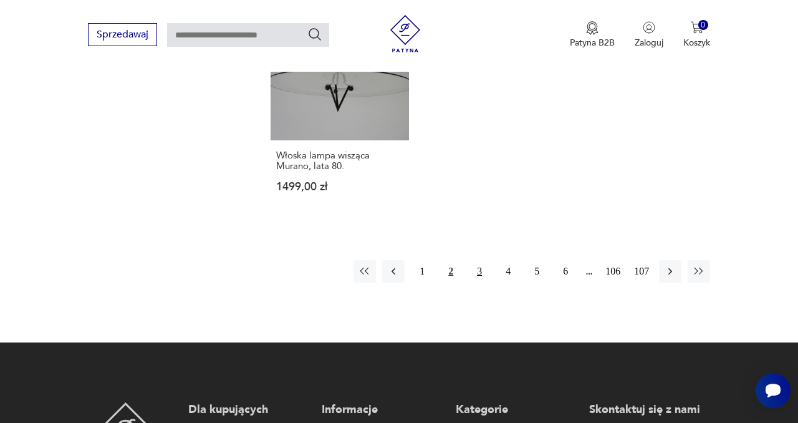
click at [482, 260] on button "3" at bounding box center [479, 271] width 22 height 22
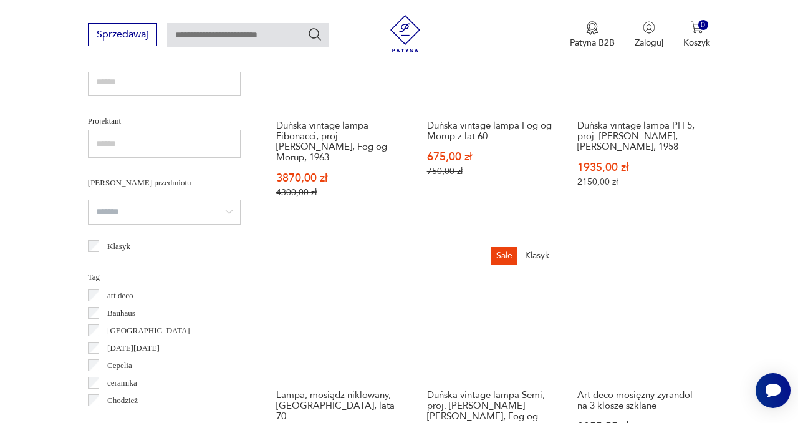
scroll to position [855, 0]
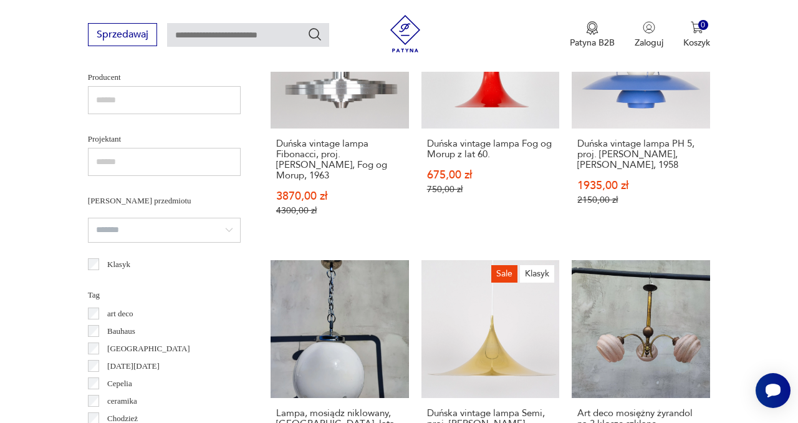
click at [436, 230] on link "Sale Duńska vintage lampa Fog og Morup z lat 60. 675,00 zł 750,00 zł" at bounding box center [491, 115] width 138 height 250
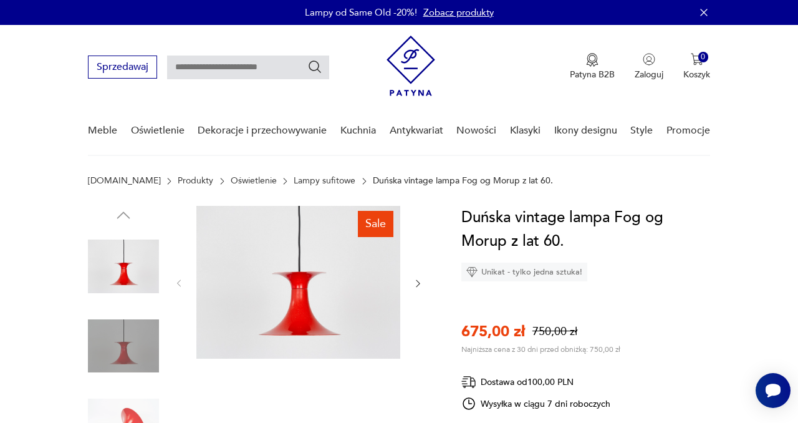
drag, startPoint x: 432, startPoint y: 231, endPoint x: 423, endPoint y: 234, distance: 9.9
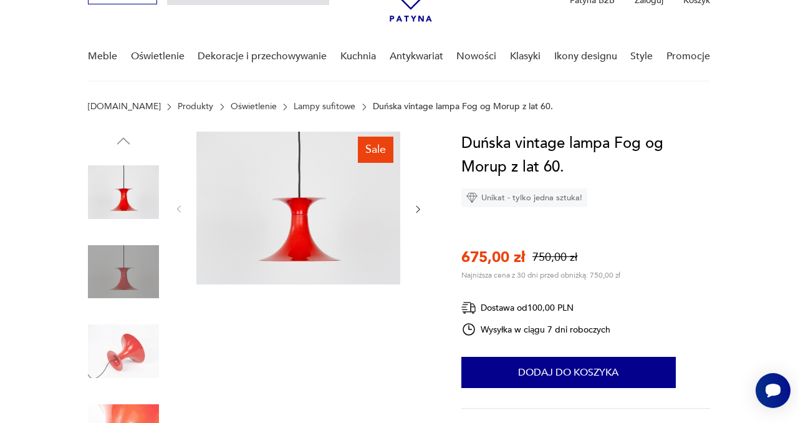
scroll to position [79, 0]
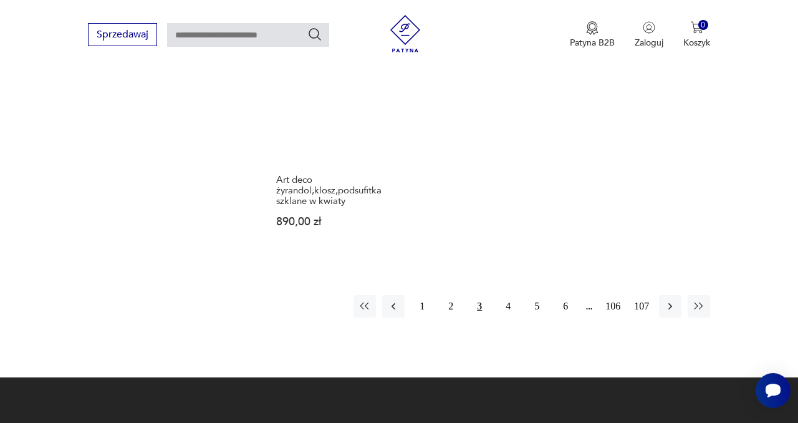
scroll to position [1873, 0]
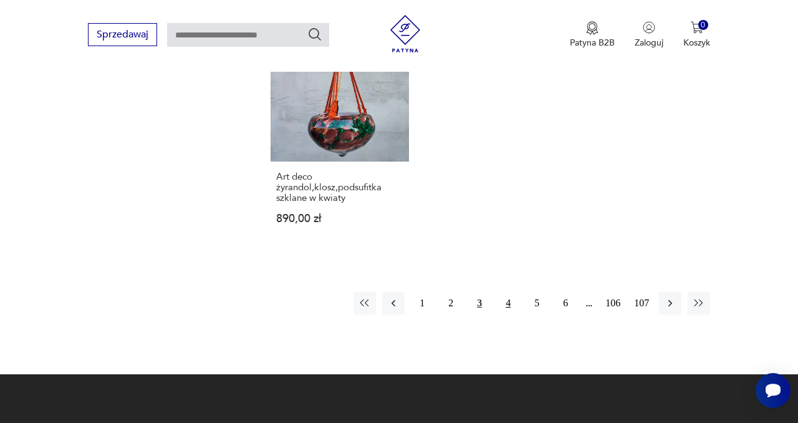
click at [511, 292] on button "4" at bounding box center [508, 303] width 22 height 22
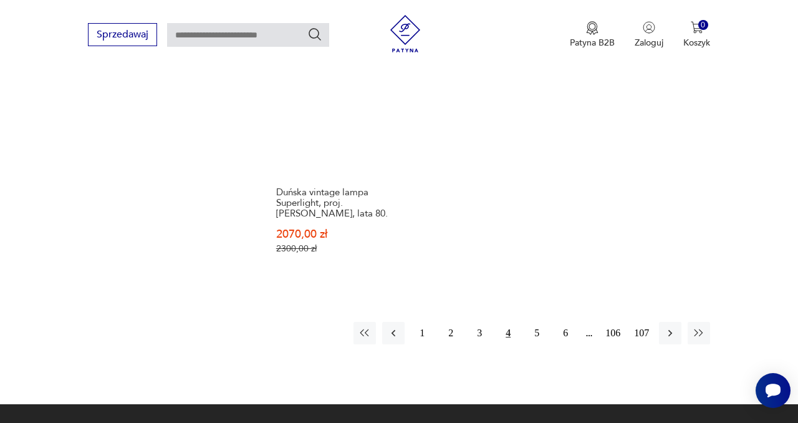
scroll to position [1810, 0]
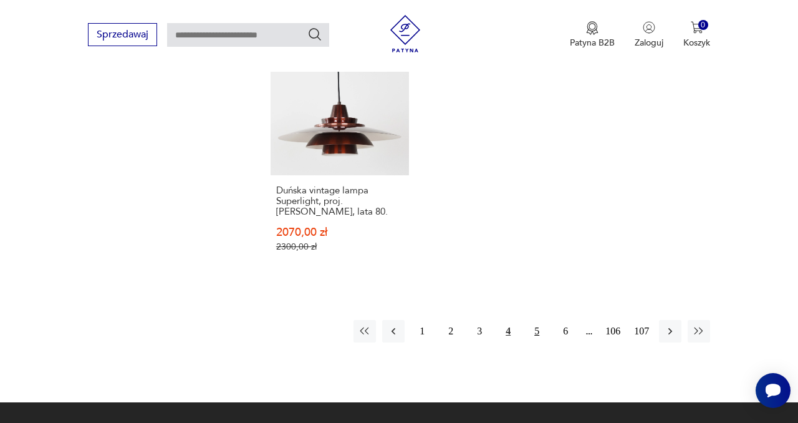
click at [537, 320] on button "5" at bounding box center [537, 331] width 22 height 22
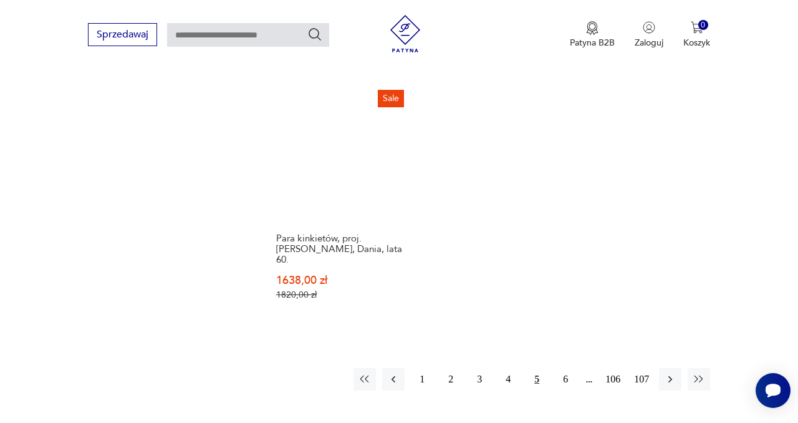
scroll to position [1829, 0]
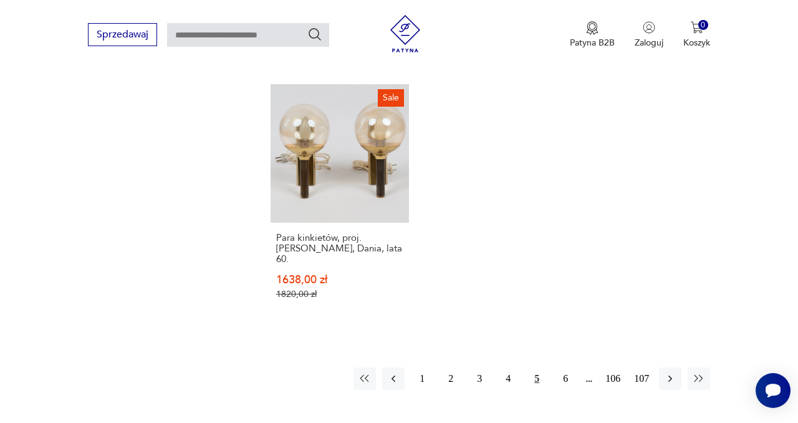
click at [536, 367] on button "5" at bounding box center [537, 378] width 22 height 22
click at [561, 367] on button "6" at bounding box center [565, 378] width 22 height 22
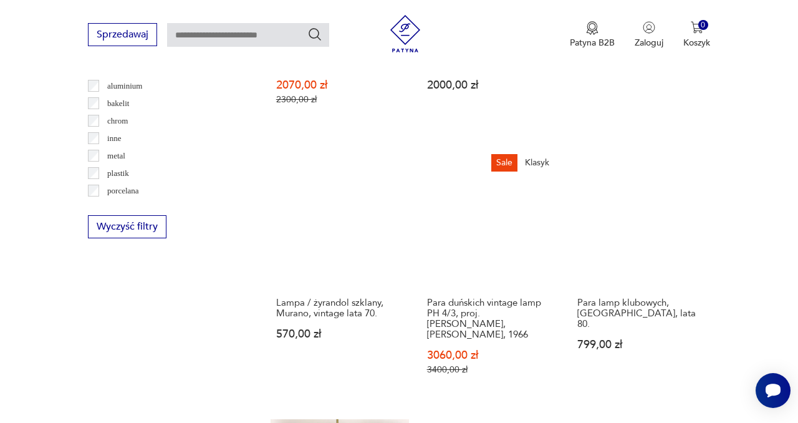
scroll to position [1218, 0]
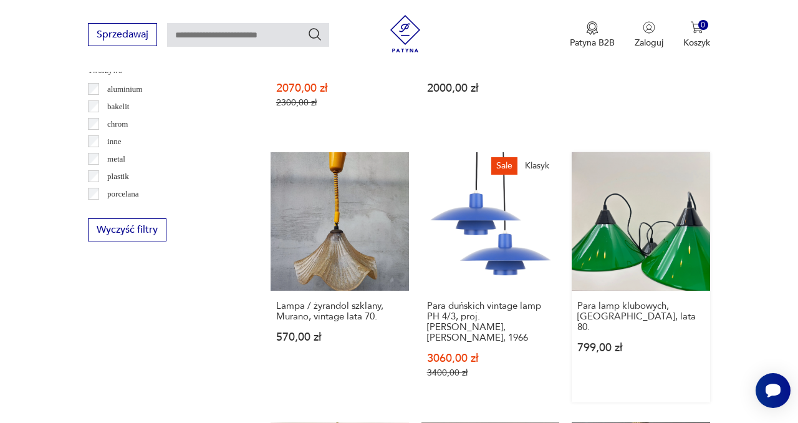
click at [647, 235] on link "Para lamp klubowych, [GEOGRAPHIC_DATA], lata 80. 799,00 zł" at bounding box center [641, 277] width 138 height 250
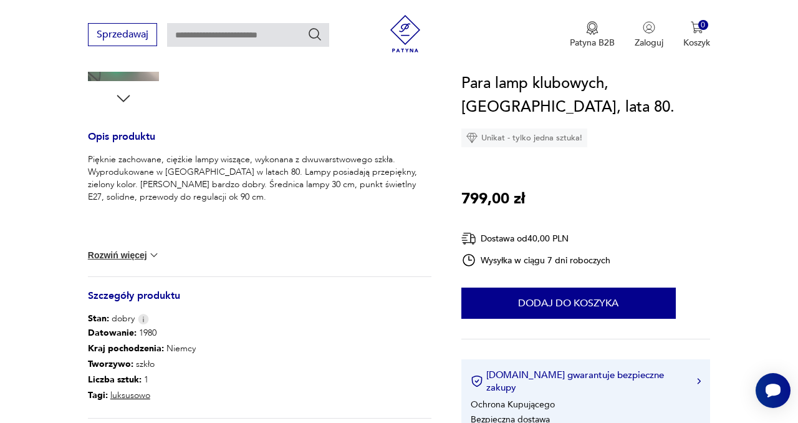
scroll to position [468, 0]
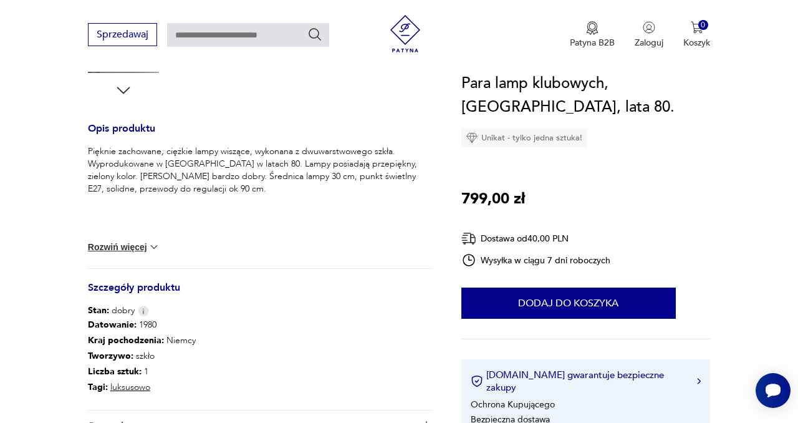
click at [154, 244] on img at bounding box center [154, 247] width 12 height 12
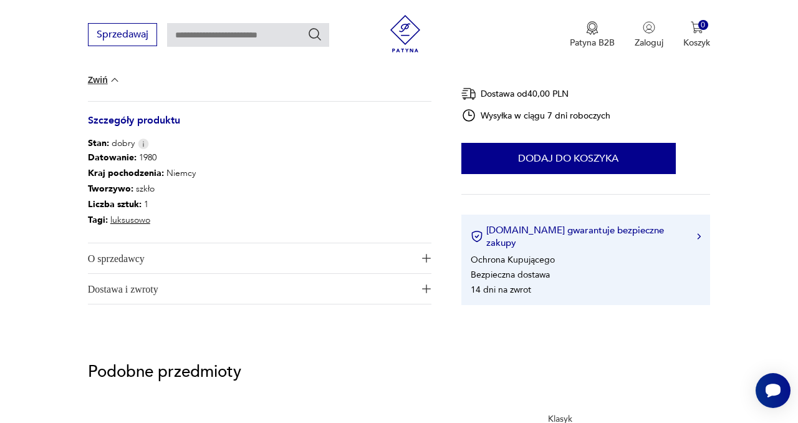
scroll to position [604, 0]
